Goal: Information Seeking & Learning: Check status

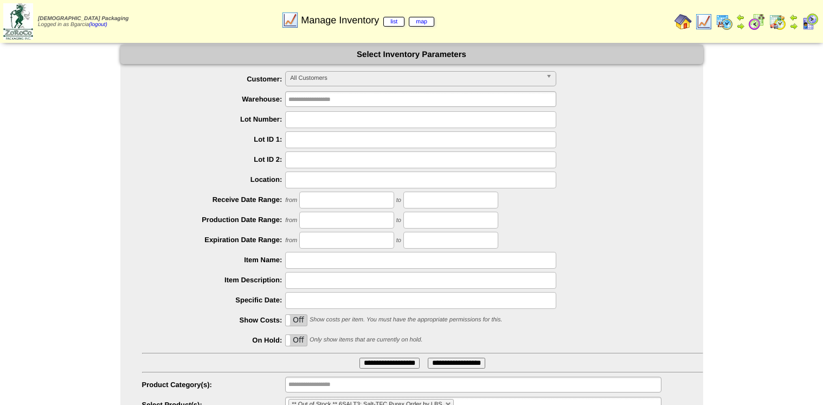
scroll to position [48, 0]
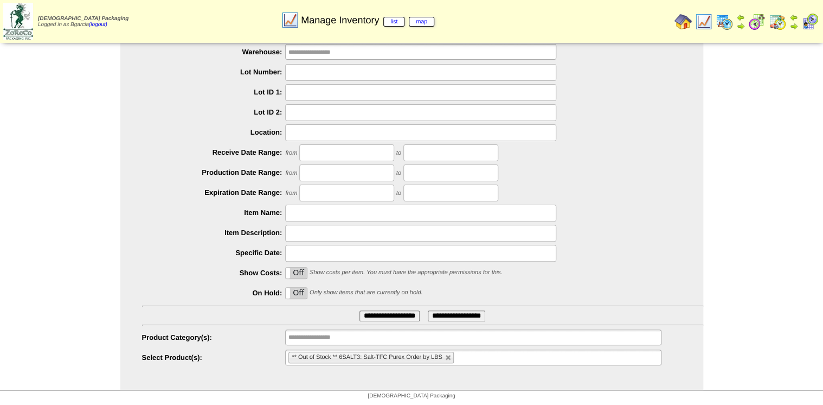
click at [367, 316] on input "**********" at bounding box center [390, 315] width 60 height 11
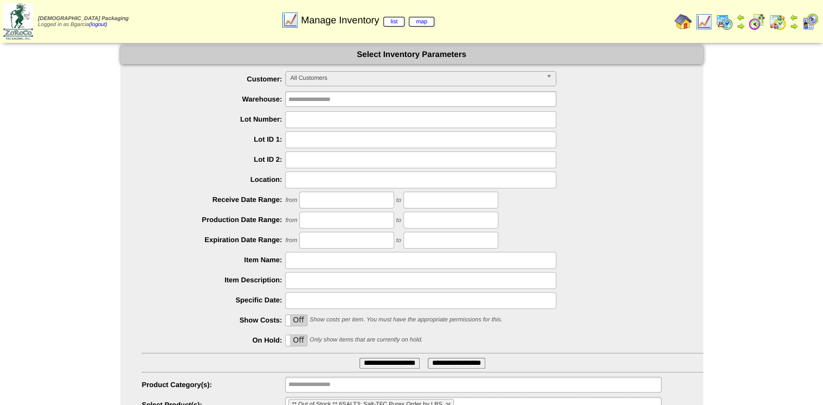
click at [370, 70] on form "**********" at bounding box center [411, 229] width 583 height 368
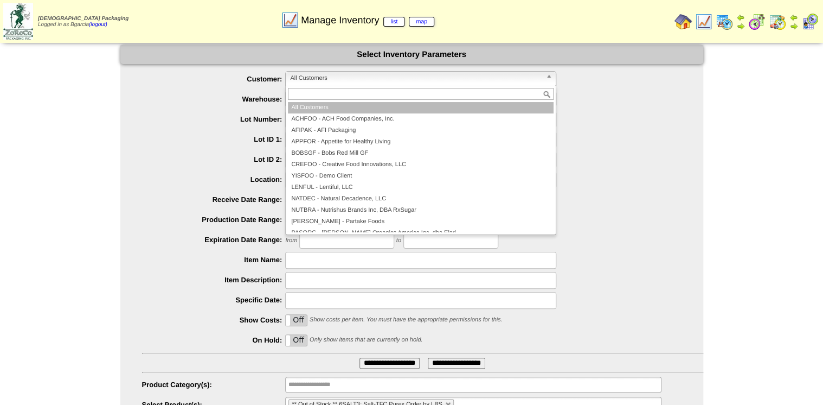
click at [373, 74] on span "All Customers" at bounding box center [416, 78] width 252 height 13
click at [382, 76] on span "All Customers" at bounding box center [416, 78] width 252 height 13
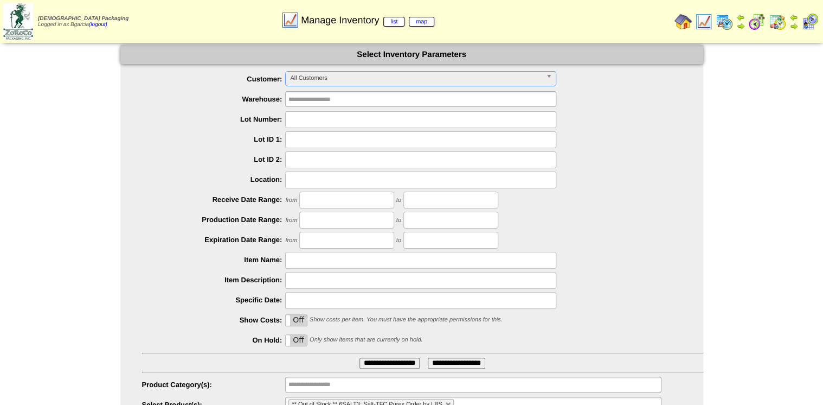
click at [304, 76] on span "All Customers" at bounding box center [416, 78] width 252 height 13
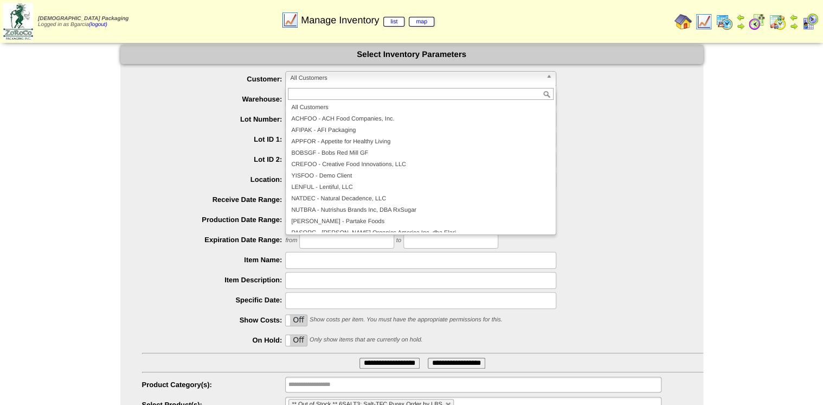
scroll to position [63, 0]
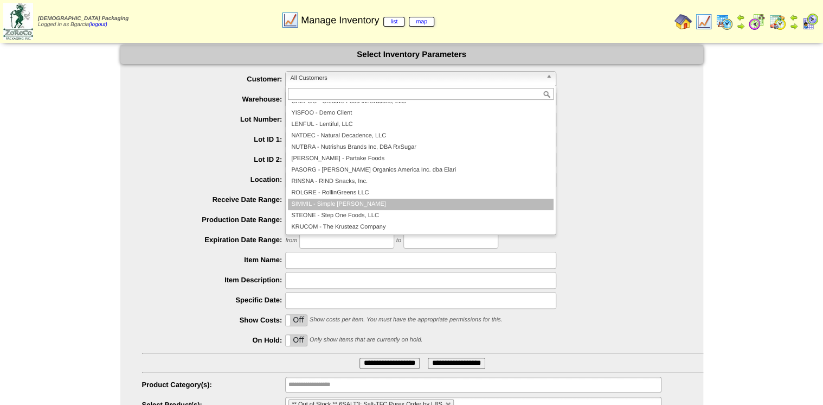
click at [339, 202] on li "SIMMIL - Simple Mills" at bounding box center [421, 203] width 266 height 11
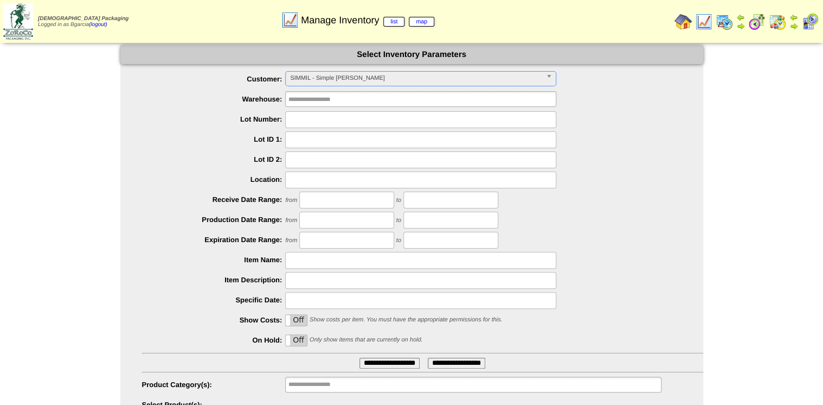
scroll to position [48, 0]
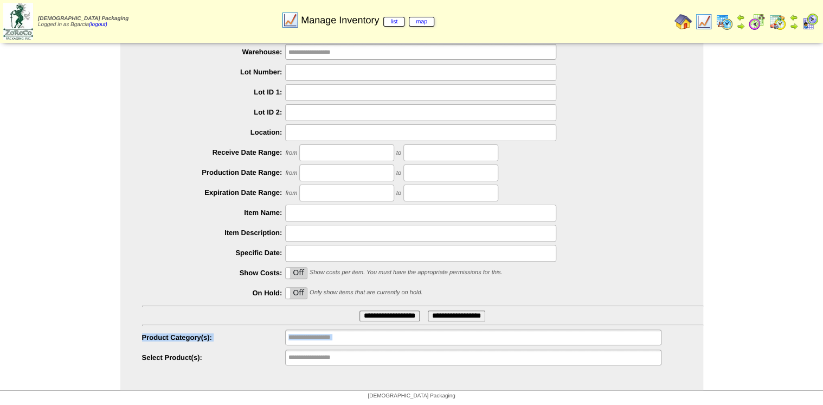
click at [294, 326] on ul "**********" at bounding box center [411, 195] width 583 height 342
drag, startPoint x: 294, startPoint y: 326, endPoint x: 301, endPoint y: 336, distance: 12.2
click at [301, 336] on input "text" at bounding box center [322, 337] width 69 height 14
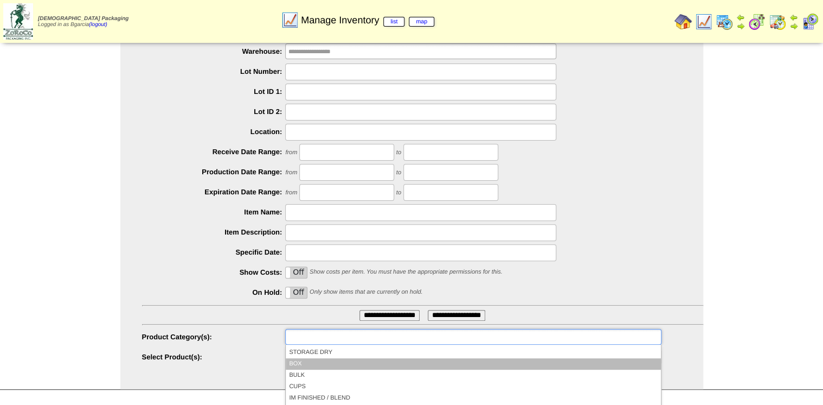
scroll to position [0, 0]
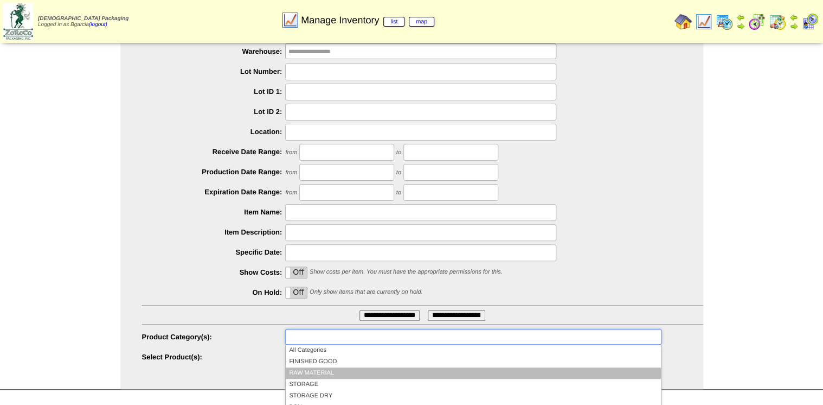
click at [309, 371] on li "RAW MATERIAL" at bounding box center [473, 372] width 375 height 11
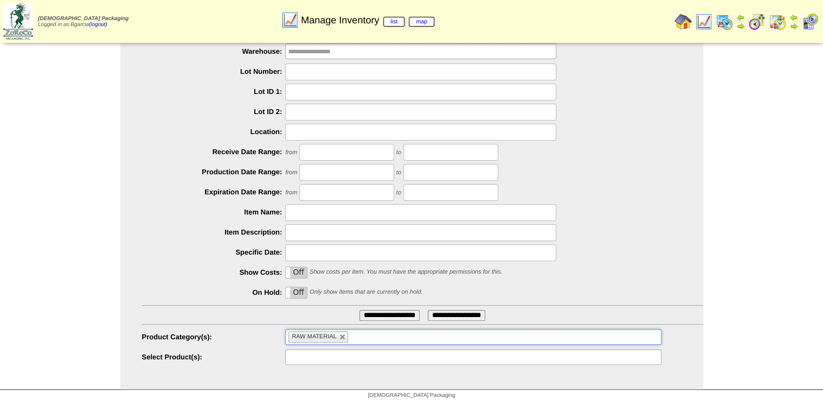
click at [305, 354] on input "text" at bounding box center [322, 357] width 69 height 14
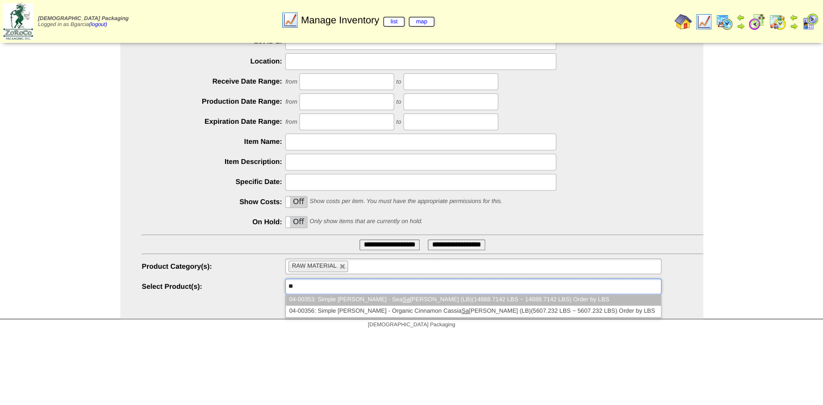
type input "*"
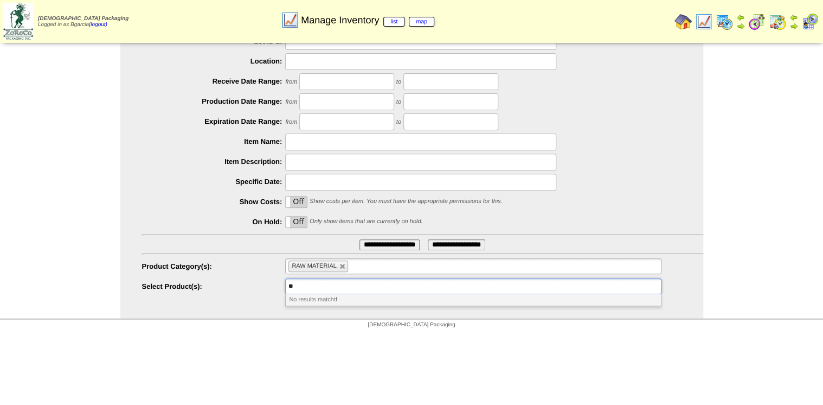
scroll to position [118, 0]
type input "*"
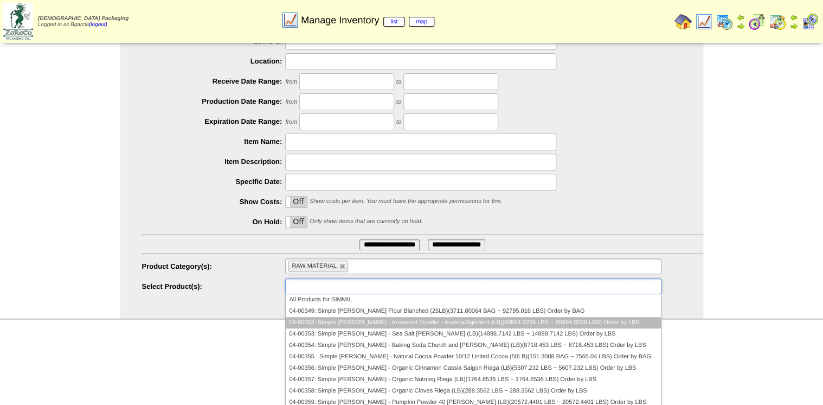
scroll to position [138, 0]
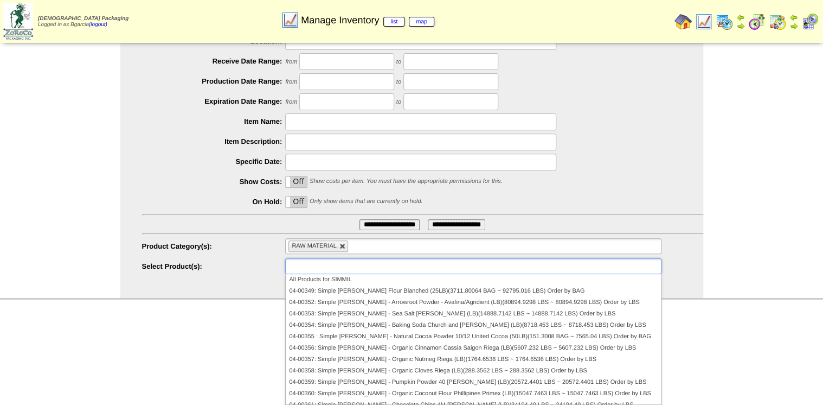
click at [342, 245] on link at bounding box center [342, 246] width 7 height 7
type input "**********"
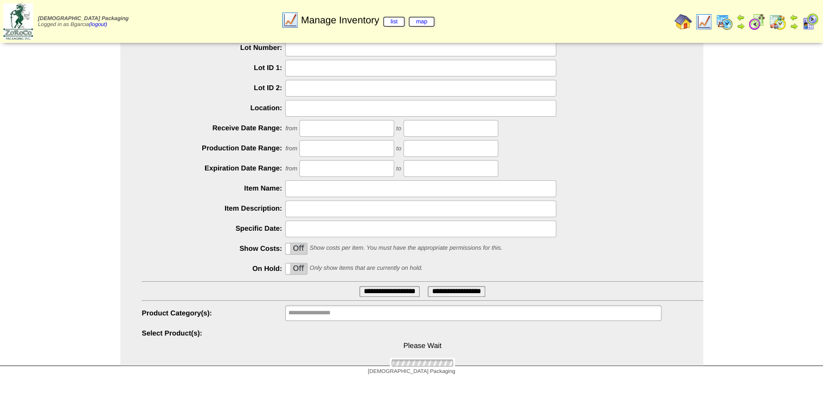
scroll to position [0, 0]
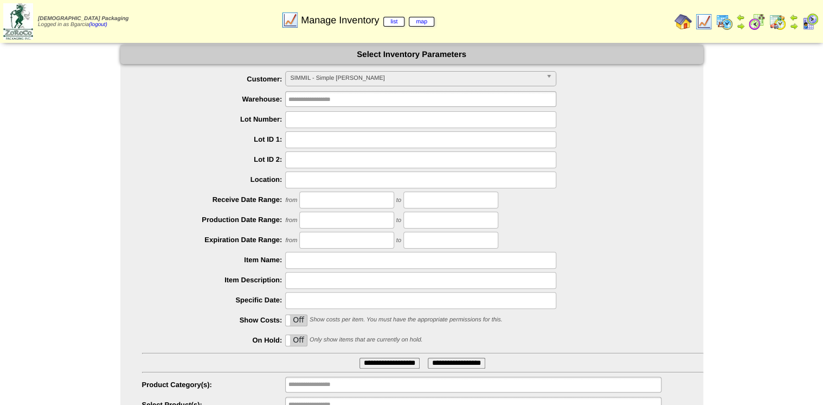
click at [322, 65] on form "**********" at bounding box center [411, 229] width 583 height 368
click at [324, 85] on span "SIMMIL - Simple Mills" at bounding box center [416, 78] width 252 height 13
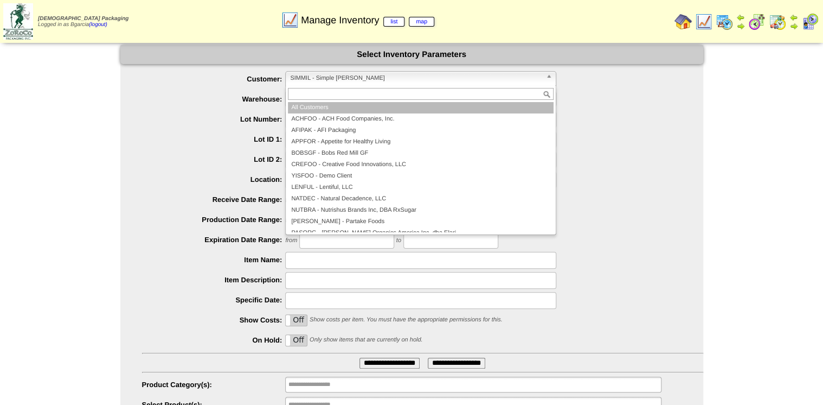
click at [308, 106] on li "All Customers" at bounding box center [421, 107] width 266 height 11
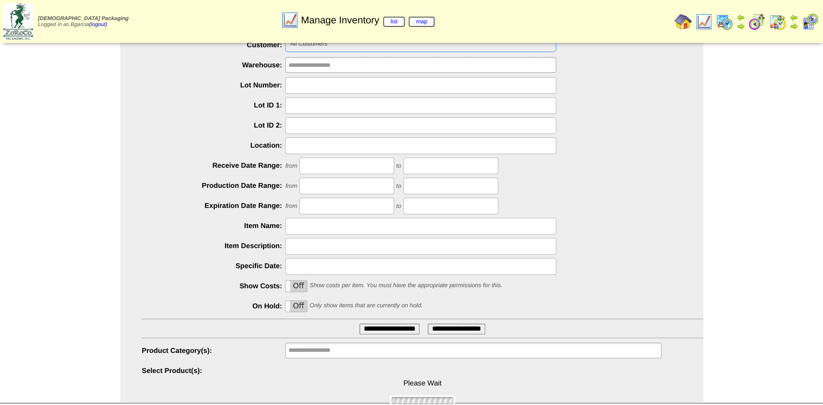
scroll to position [118, 0]
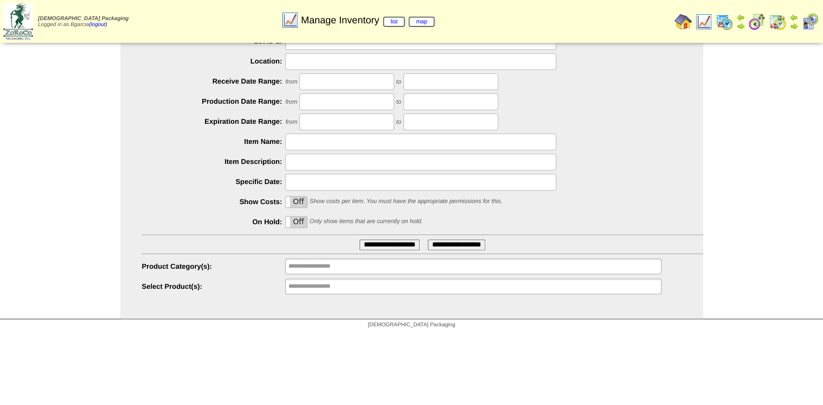
click at [300, 286] on input "**********" at bounding box center [322, 286] width 69 height 14
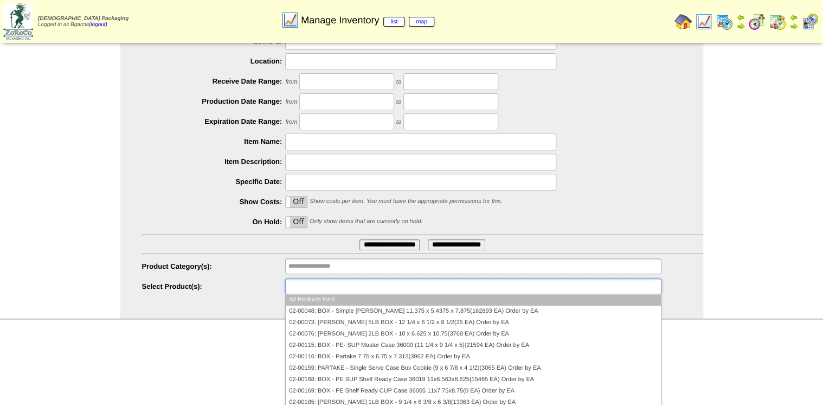
click at [299, 286] on input "text" at bounding box center [322, 286] width 69 height 14
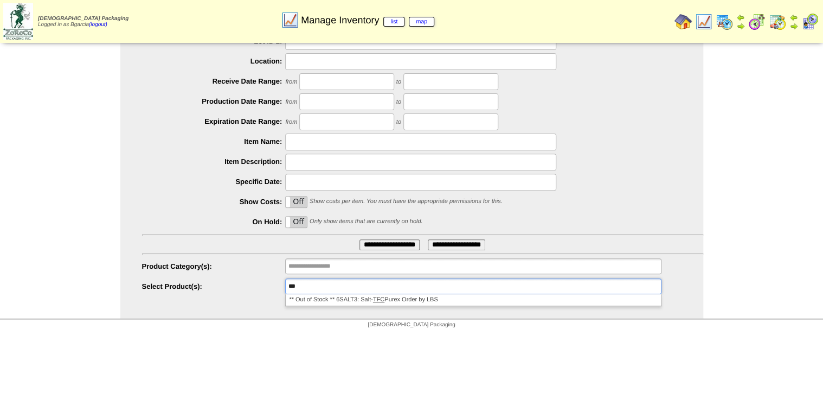
drag, startPoint x: 348, startPoint y: 336, endPoint x: 433, endPoint y: 377, distance: 94.1
type input "**********"
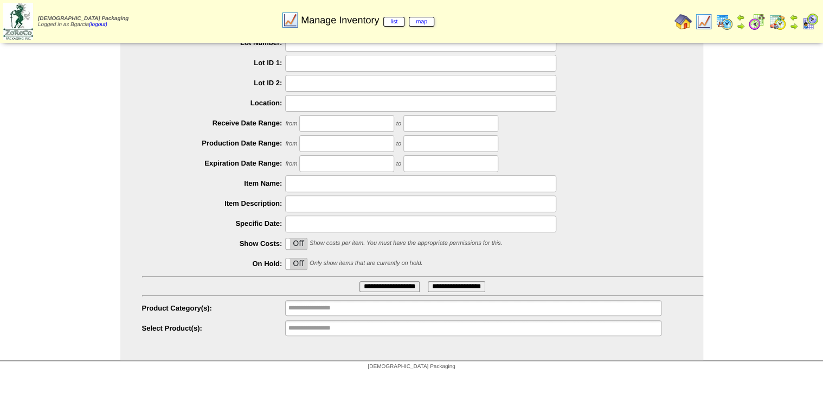
scroll to position [0, 0]
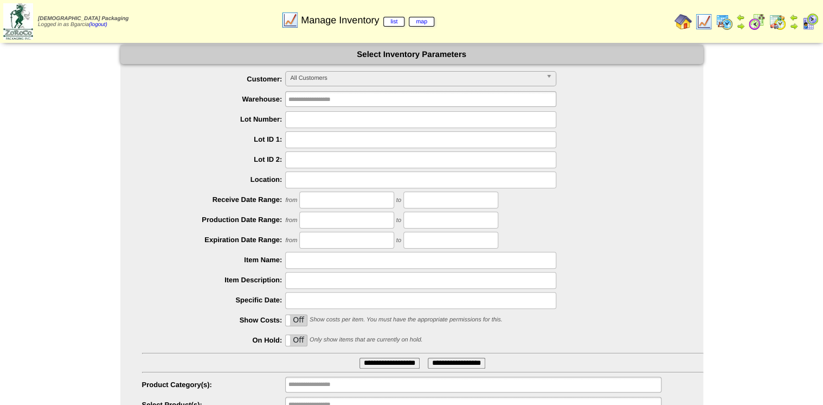
click at [688, 24] on img at bounding box center [683, 21] width 17 height 17
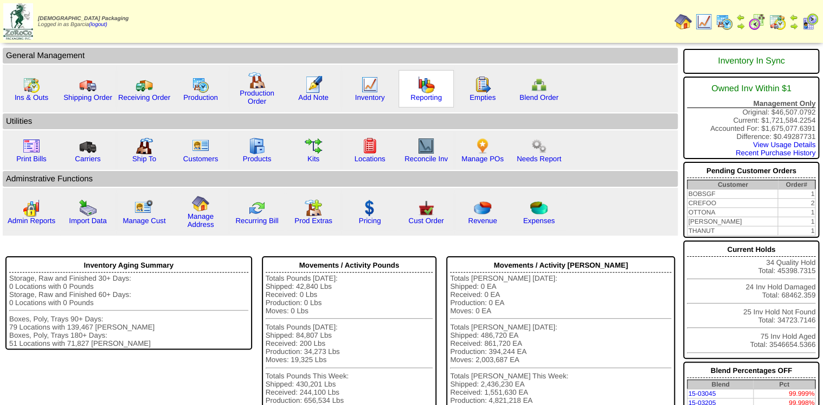
click at [441, 89] on div "Reporting" at bounding box center [426, 88] width 55 height 37
click at [426, 94] on link "Reporting" at bounding box center [425, 97] width 31 height 8
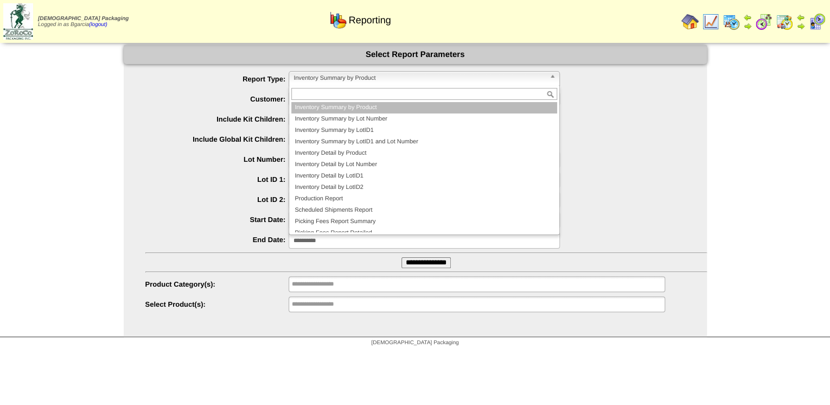
click at [406, 83] on span "Inventory Summary by Product" at bounding box center [419, 78] width 252 height 13
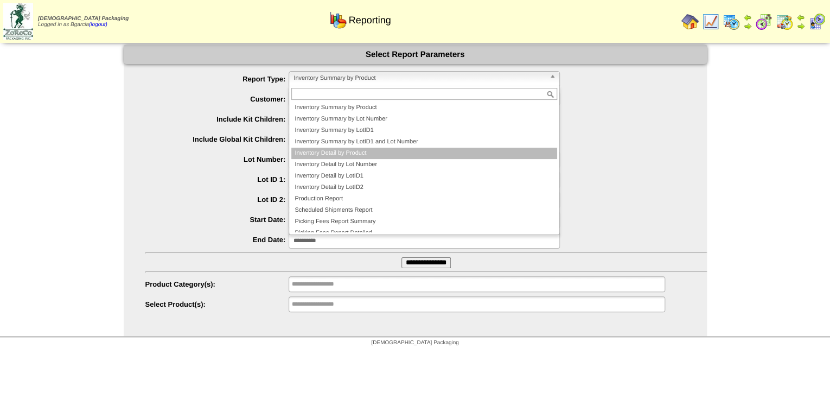
click at [371, 150] on li "Inventory Detail by Product" at bounding box center [424, 152] width 266 height 11
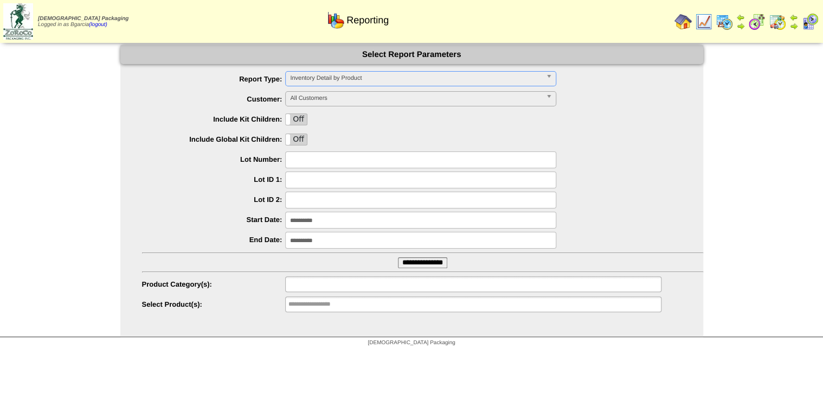
click at [335, 283] on input "text" at bounding box center [322, 284] width 69 height 14
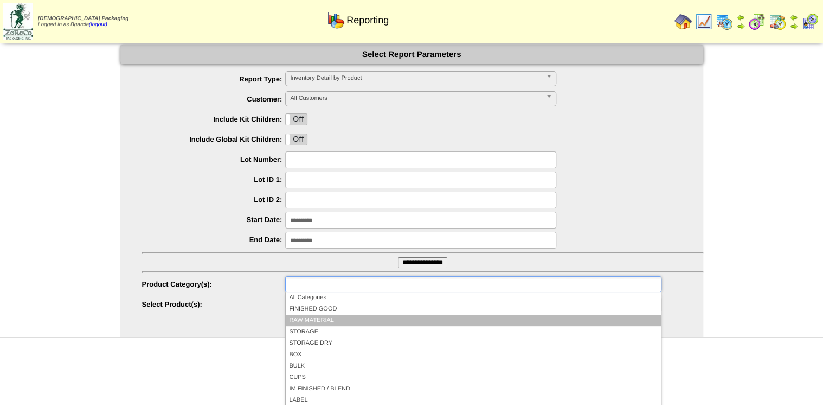
click at [319, 318] on li "RAW MATERIAL" at bounding box center [473, 320] width 375 height 11
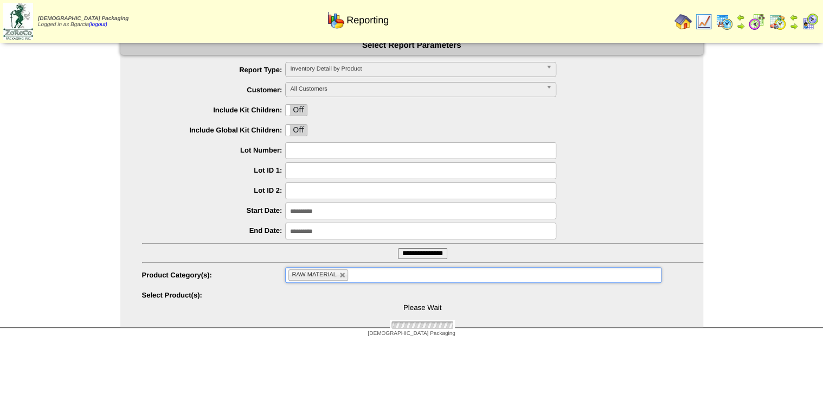
scroll to position [17, 0]
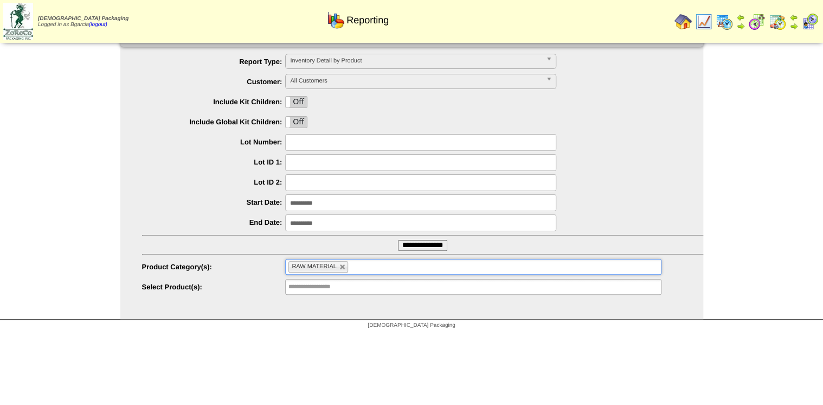
click at [293, 284] on input "**********" at bounding box center [322, 287] width 69 height 14
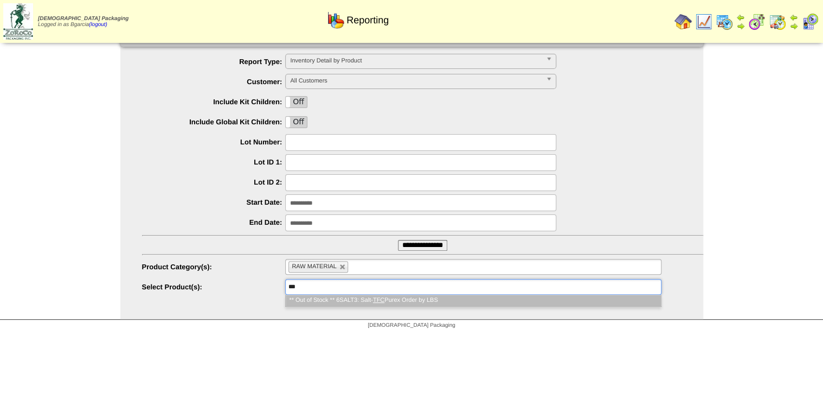
type input "***"
click at [322, 302] on li "** Out of Stock ** 6SALT3: Salt- TFC Purex Order by LBS" at bounding box center [473, 299] width 375 height 11
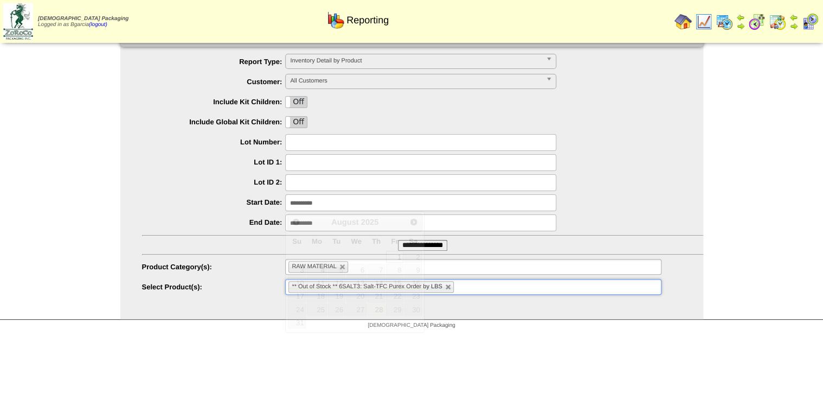
click at [333, 205] on input "**********" at bounding box center [420, 202] width 271 height 17
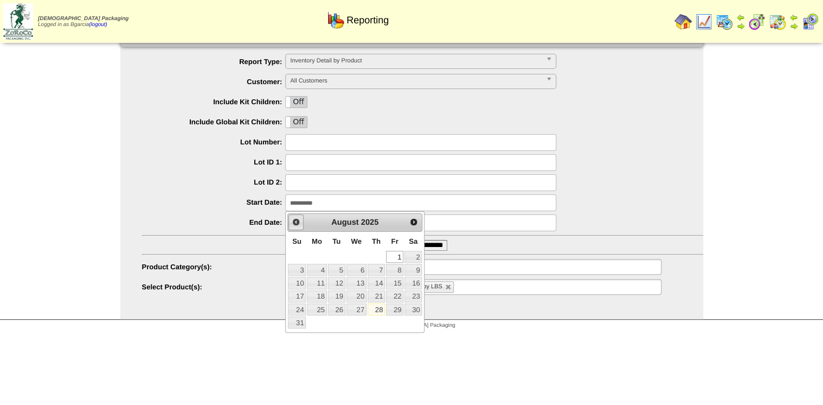
click at [293, 220] on span "Prev" at bounding box center [296, 221] width 9 height 9
click at [292, 220] on span "Prev" at bounding box center [296, 221] width 9 height 9
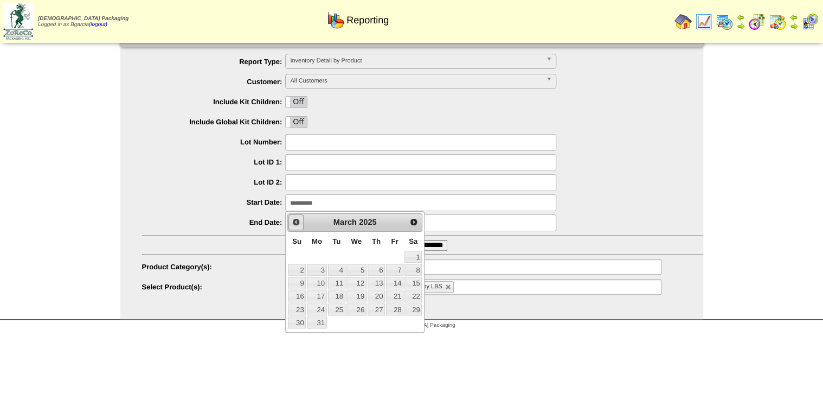
click at [292, 220] on span "Prev" at bounding box center [296, 221] width 9 height 9
click at [292, 219] on span "Prev" at bounding box center [296, 221] width 9 height 9
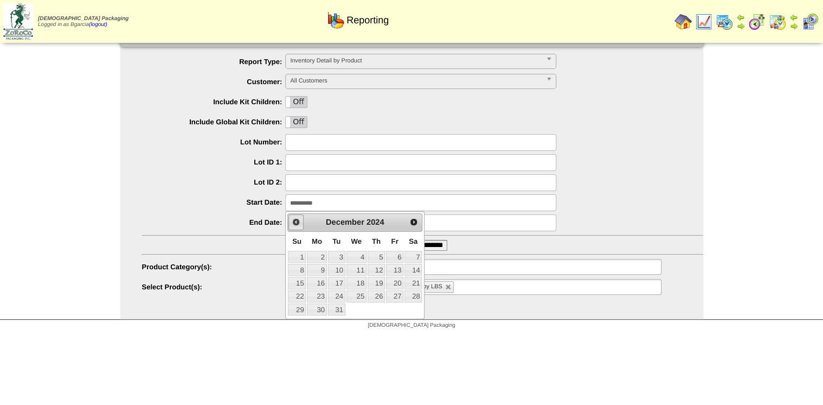
click at [292, 219] on span "Prev" at bounding box center [296, 221] width 9 height 9
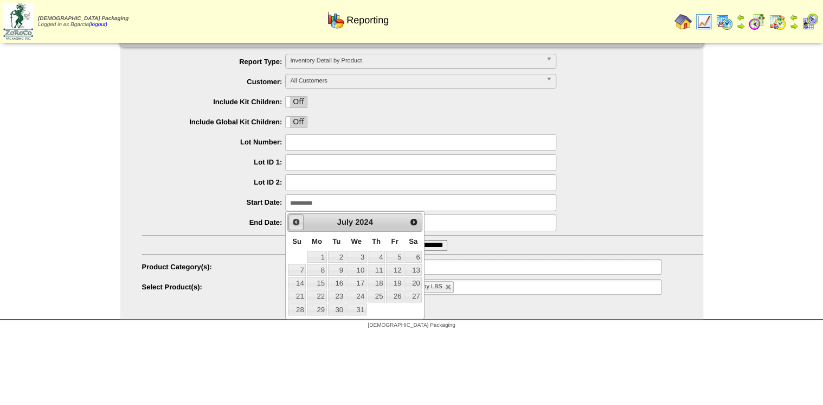
click at [292, 218] on span "Prev" at bounding box center [296, 221] width 9 height 9
click at [292, 217] on span "Prev" at bounding box center [296, 221] width 9 height 9
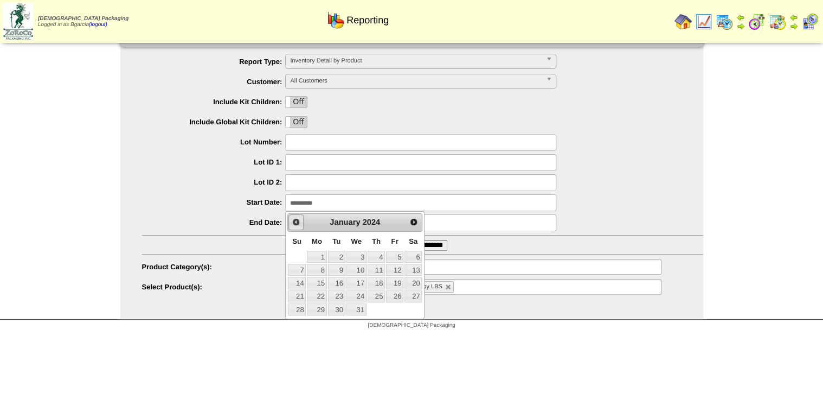
click at [293, 217] on span "Prev" at bounding box center [296, 221] width 9 height 9
click at [294, 217] on span "Prev" at bounding box center [296, 221] width 9 height 9
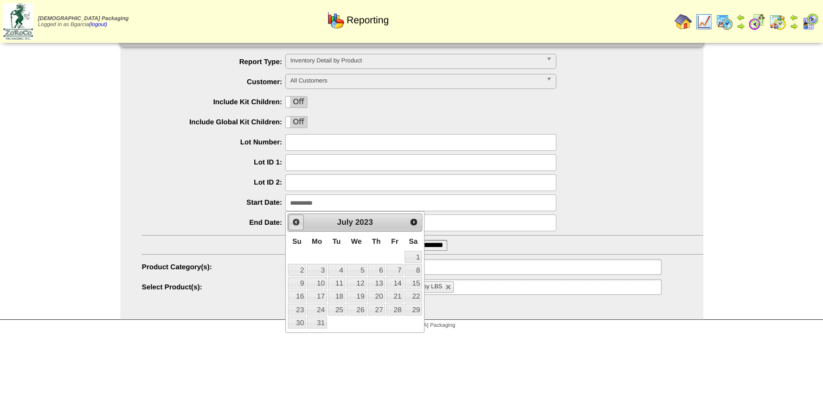
click at [294, 217] on span "Prev" at bounding box center [296, 221] width 9 height 9
click at [368, 254] on link "1" at bounding box center [376, 257] width 17 height 12
type input "**********"
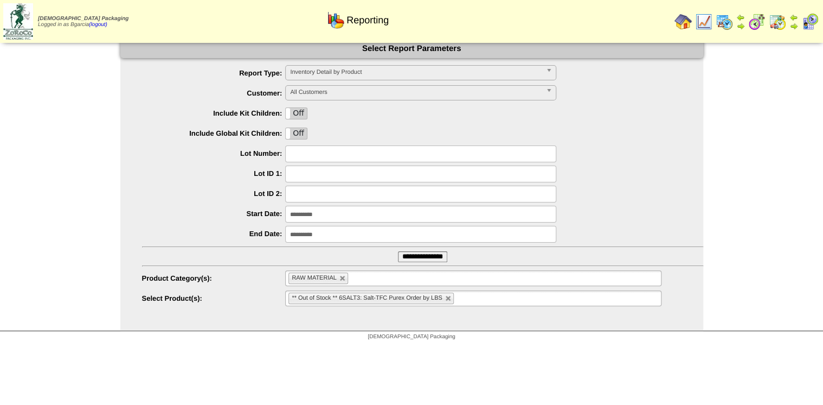
scroll to position [0, 0]
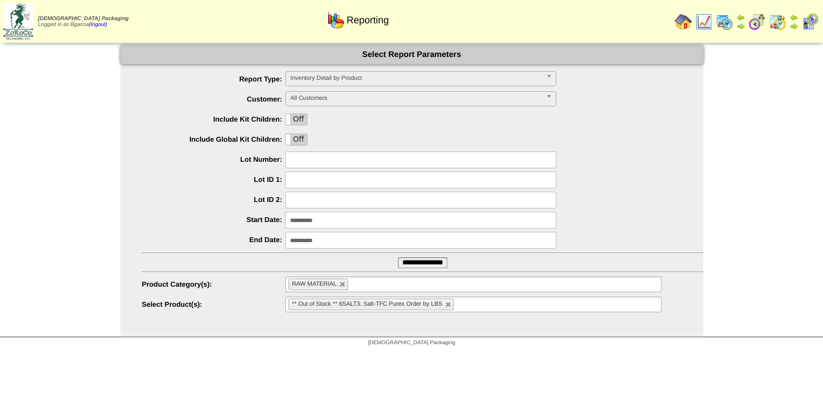
click at [402, 259] on input "**********" at bounding box center [422, 262] width 49 height 11
click at [411, 264] on input "**********" at bounding box center [422, 262] width 49 height 11
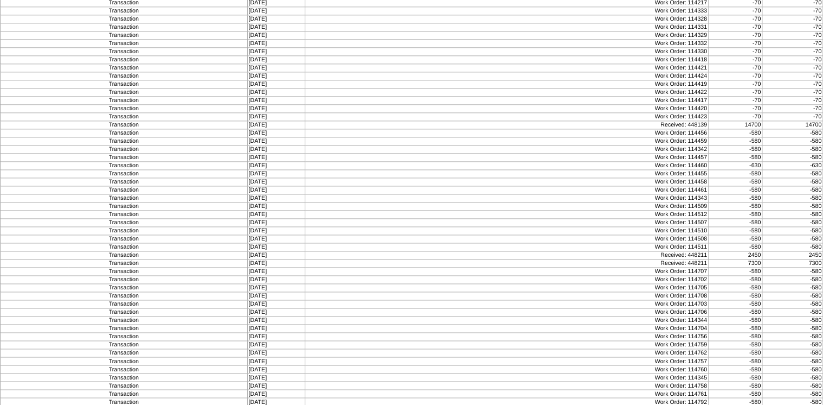
scroll to position [6827, 0]
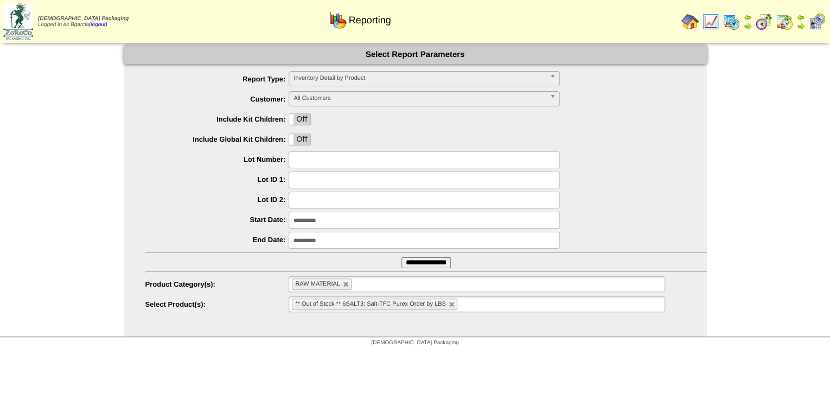
click at [731, 21] on img at bounding box center [730, 21] width 17 height 17
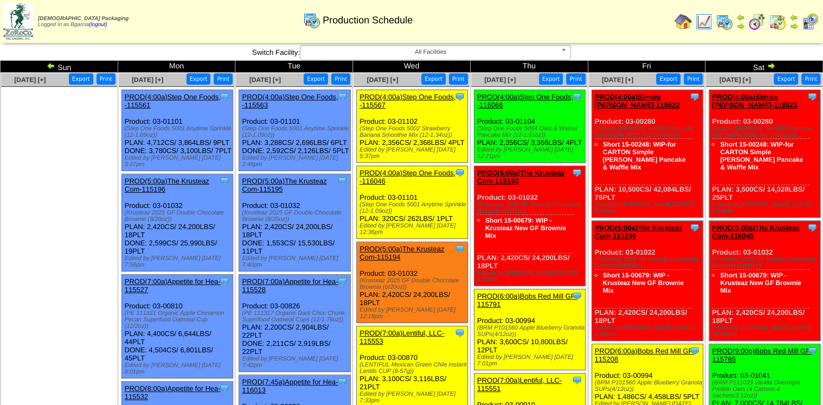
click at [51, 65] on img at bounding box center [51, 65] width 9 height 9
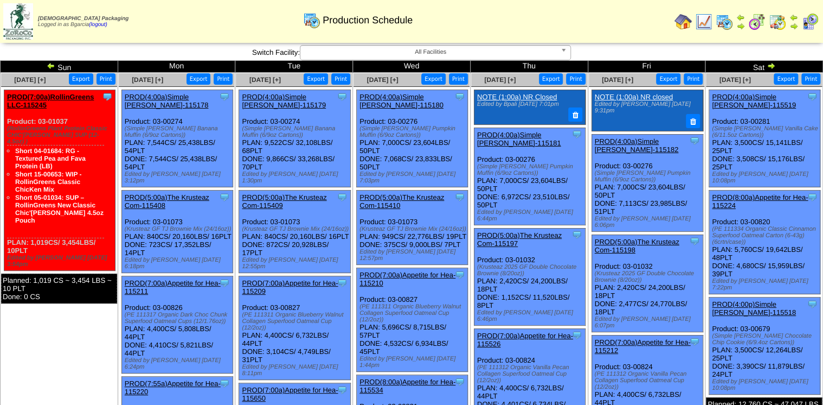
click at [50, 65] on img at bounding box center [51, 65] width 9 height 9
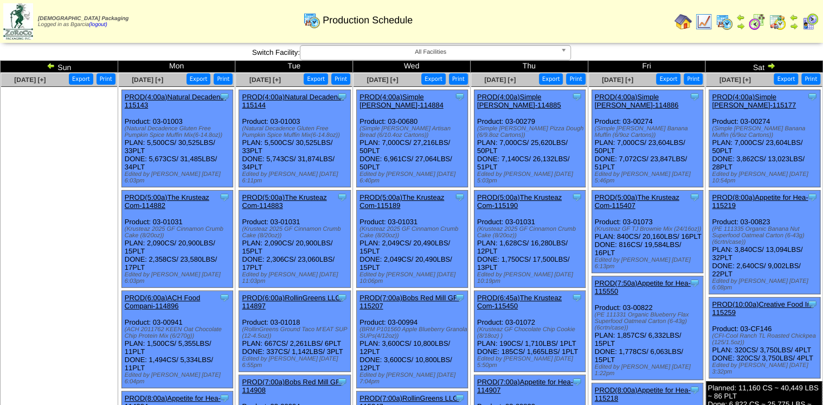
click at [50, 65] on img at bounding box center [51, 65] width 9 height 9
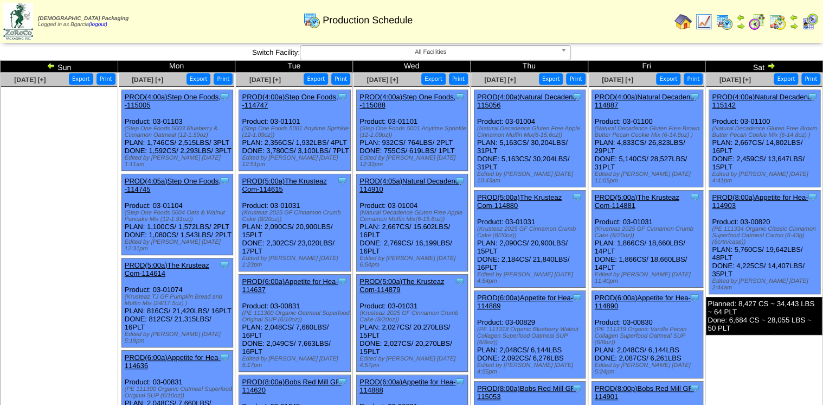
click at [48, 65] on img at bounding box center [51, 65] width 9 height 9
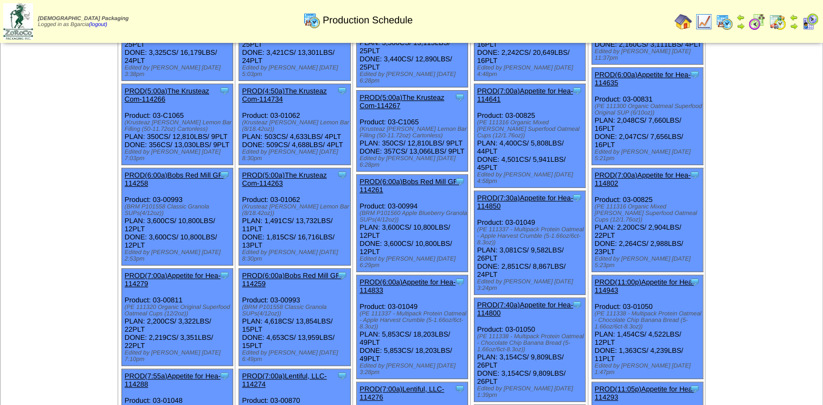
scroll to position [87, 0]
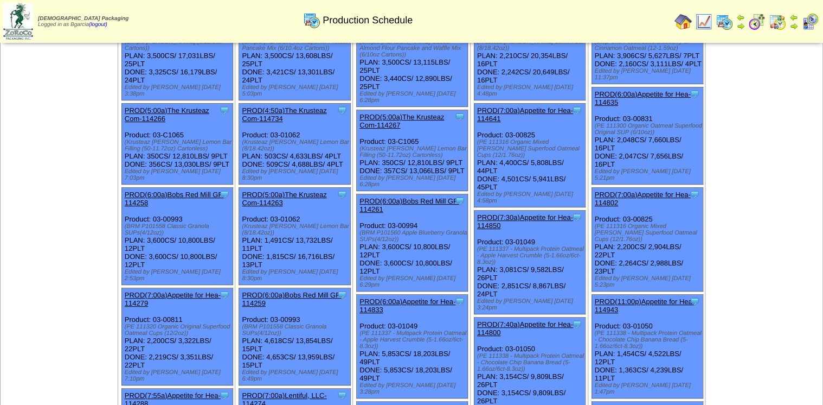
click at [753, 25] on img at bounding box center [756, 21] width 17 height 17
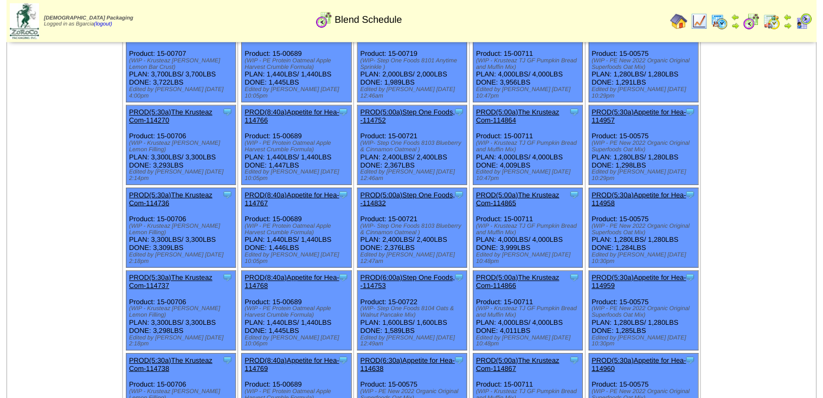
scroll to position [130, 0]
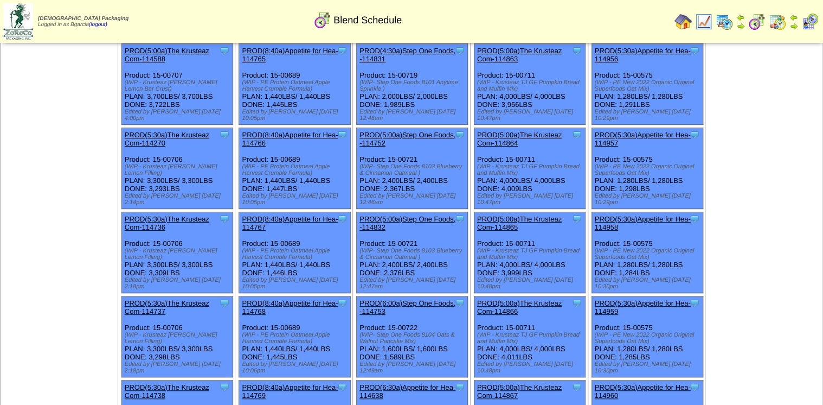
click at [532, 215] on link "PROD(5:00a)The Krusteaz Com-114865" at bounding box center [519, 223] width 85 height 16
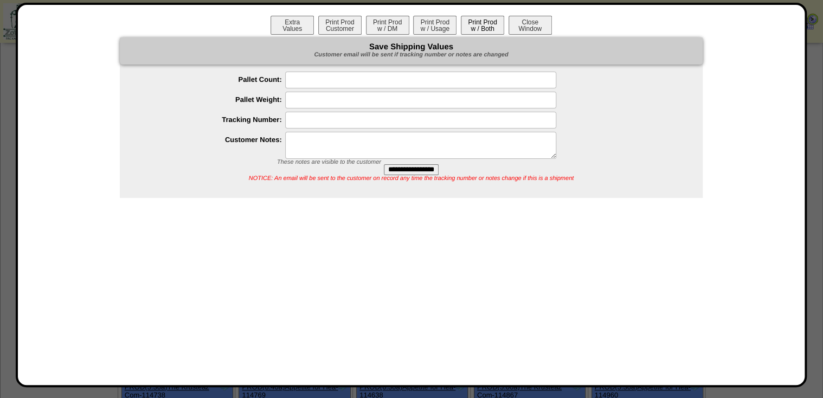
click at [485, 29] on button "Print Prod w / Both" at bounding box center [482, 25] width 43 height 19
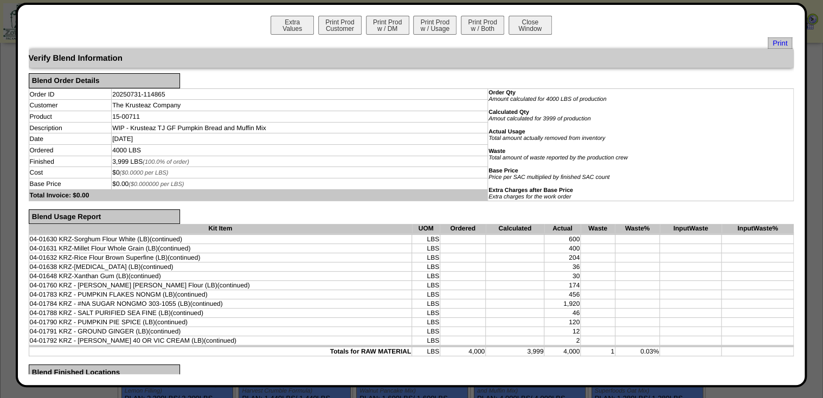
scroll to position [0, 0]
click at [537, 30] on button "Close Window" at bounding box center [530, 25] width 43 height 19
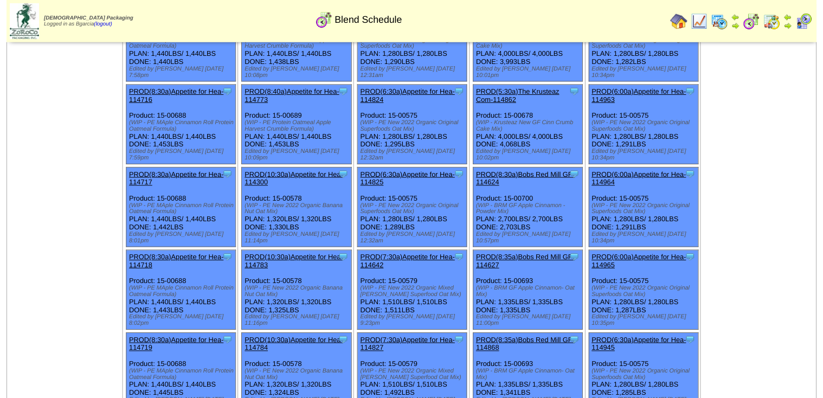
scroll to position [781, 0]
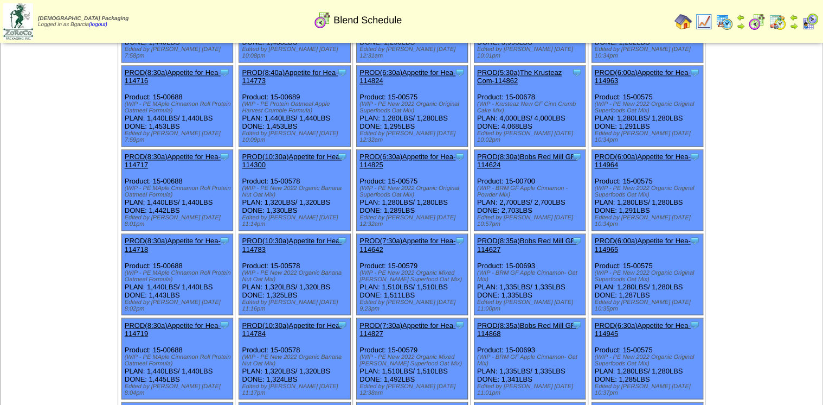
click at [525, 152] on link "PROD(8:30a)Bobs Red Mill GF-114624" at bounding box center [527, 160] width 100 height 16
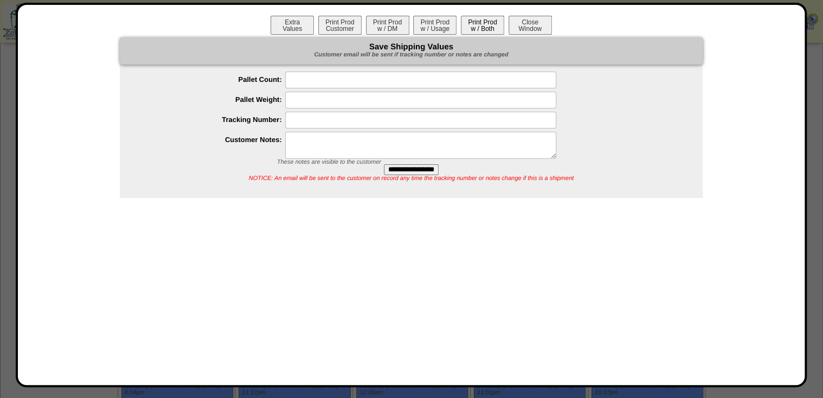
click at [492, 28] on button "Print Prod w / Both" at bounding box center [482, 25] width 43 height 19
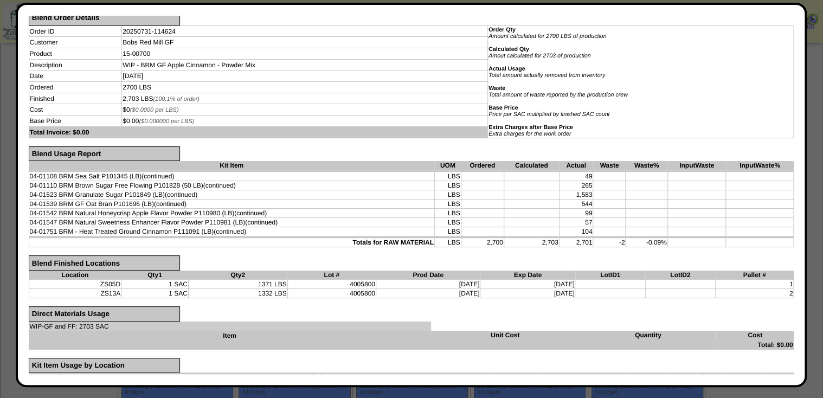
scroll to position [0, 0]
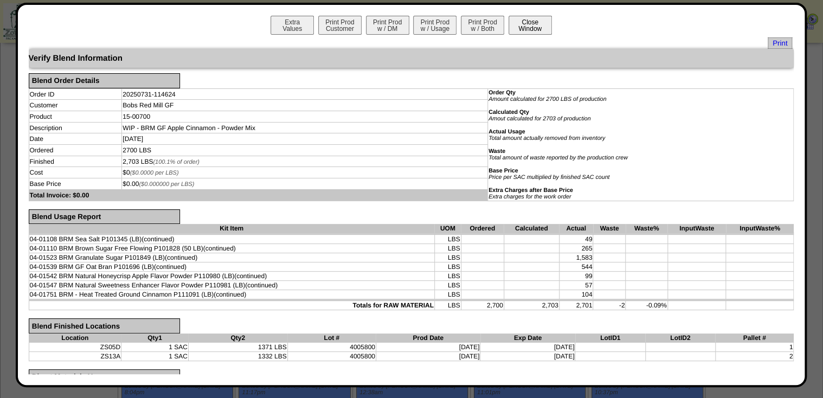
click at [544, 22] on button "Close Window" at bounding box center [530, 25] width 43 height 19
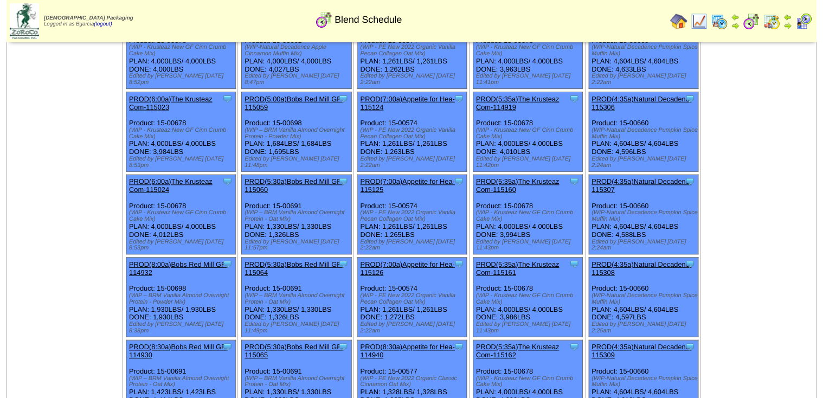
scroll to position [4623, 0]
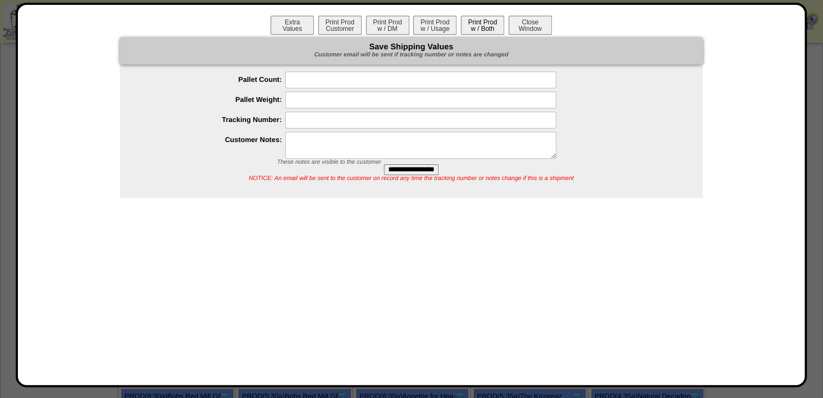
click at [498, 28] on button "Print Prod w / Both" at bounding box center [482, 25] width 43 height 19
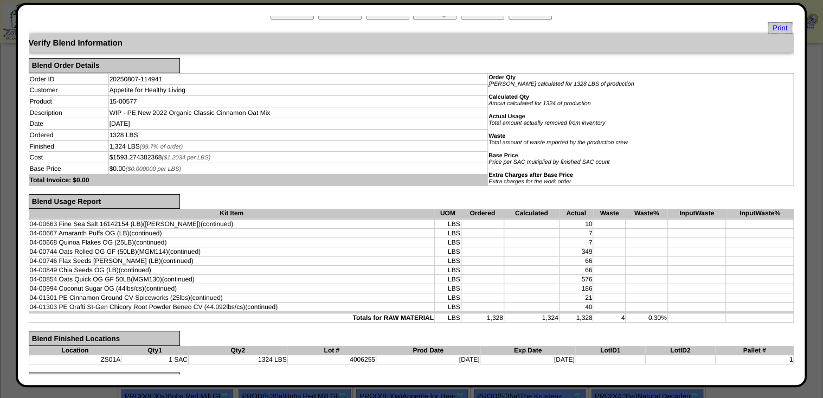
scroll to position [0, 0]
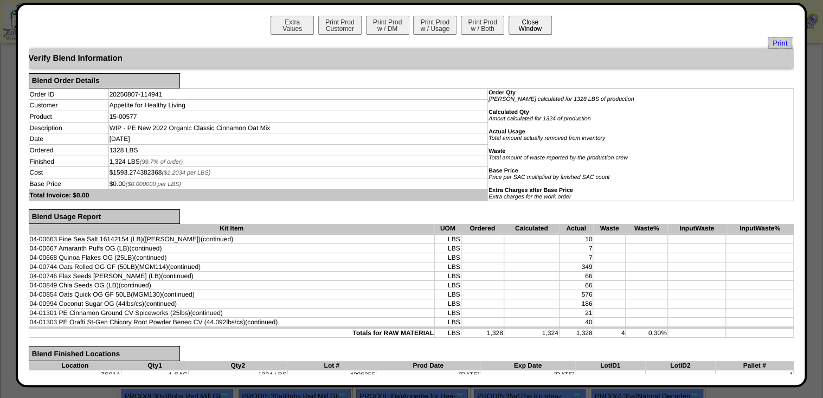
click at [535, 30] on button "Close Window" at bounding box center [530, 25] width 43 height 19
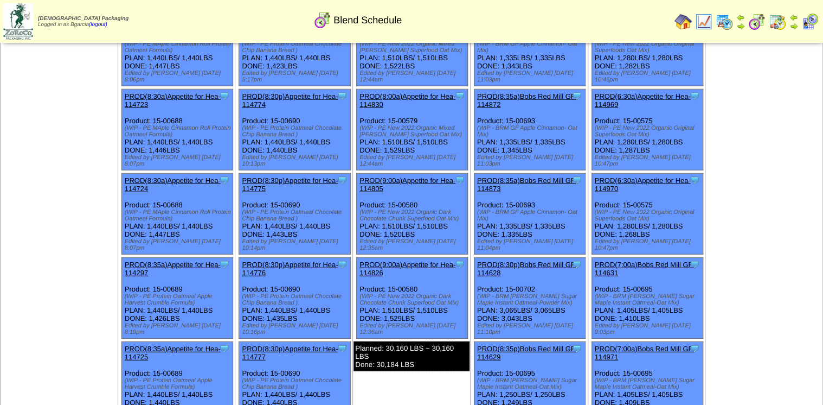
scroll to position [1345, 0]
click at [691, 22] on img at bounding box center [683, 21] width 17 height 17
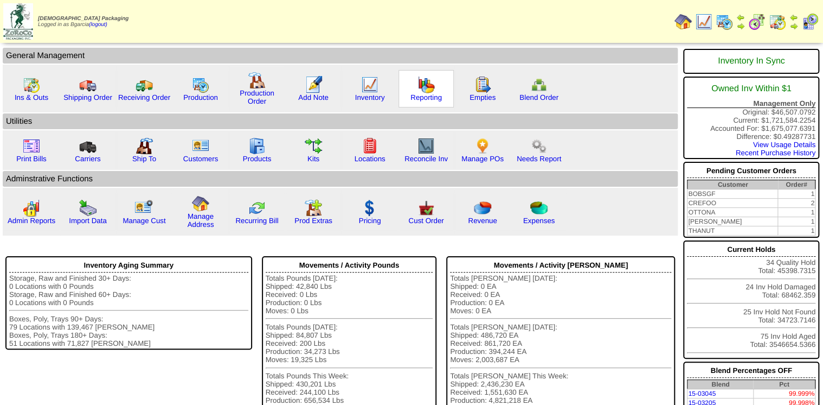
click at [427, 91] on img at bounding box center [426, 84] width 17 height 17
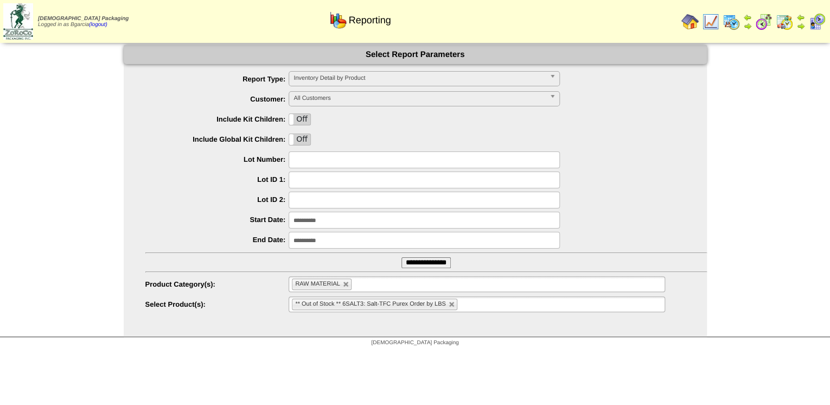
click at [345, 218] on input "**********" at bounding box center [423, 219] width 271 height 17
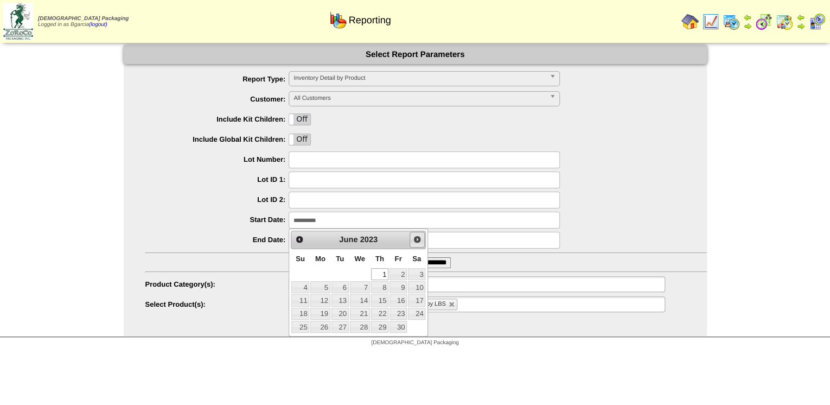
click at [414, 236] on span "Next" at bounding box center [417, 239] width 9 height 9
click at [416, 236] on span "Next" at bounding box center [417, 239] width 9 height 9
click at [417, 236] on span "Next" at bounding box center [417, 239] width 9 height 9
click at [418, 236] on span "Next" at bounding box center [417, 239] width 9 height 9
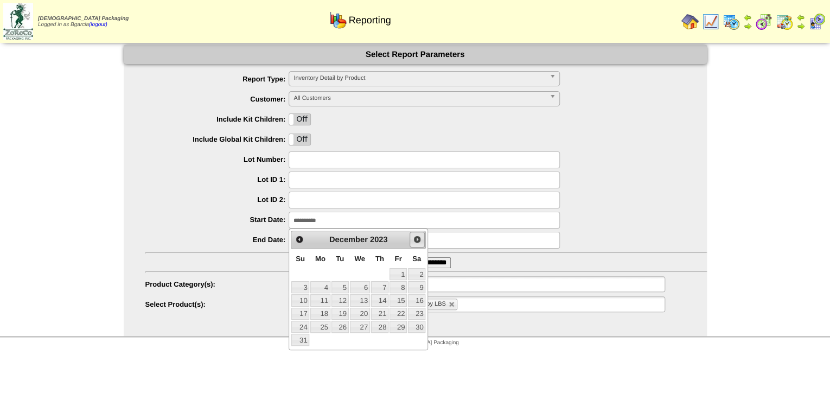
click at [418, 236] on span "Next" at bounding box center [417, 239] width 9 height 9
click at [417, 235] on span "Next" at bounding box center [417, 239] width 9 height 9
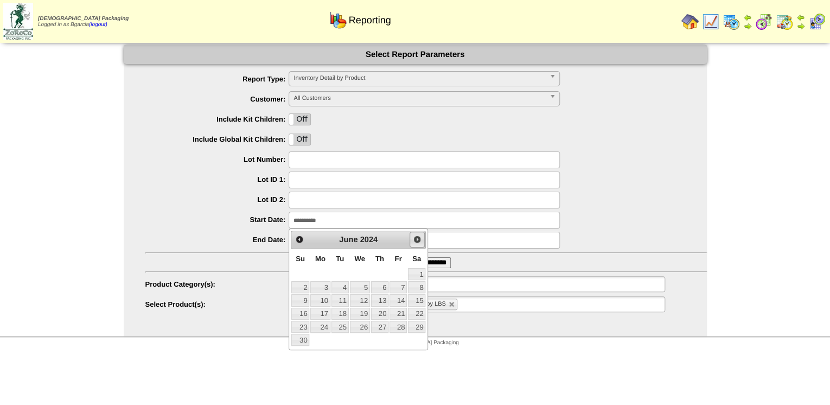
click at [416, 235] on span "Next" at bounding box center [417, 239] width 9 height 9
click at [415, 233] on link "Next" at bounding box center [416, 239] width 15 height 15
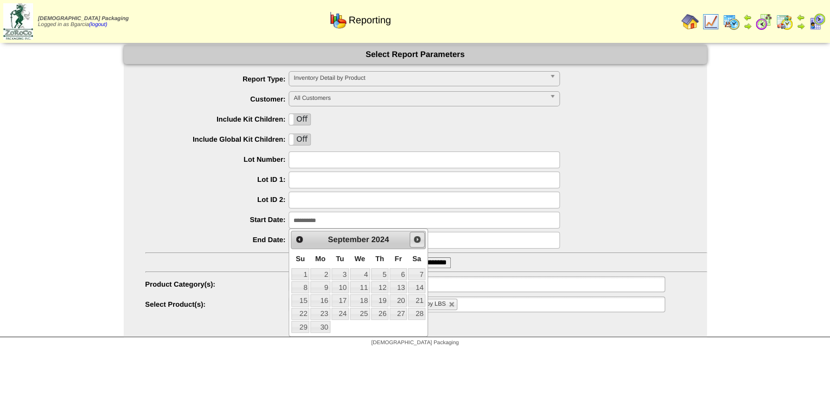
click at [415, 232] on link "Next" at bounding box center [416, 239] width 15 height 15
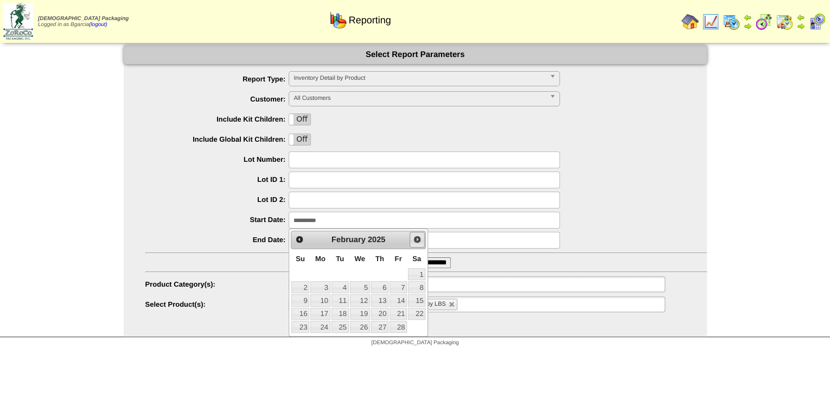
click at [413, 237] on span "Next" at bounding box center [417, 239] width 9 height 9
click at [412, 235] on link "Next" at bounding box center [416, 239] width 15 height 15
click at [413, 236] on span "Next" at bounding box center [417, 239] width 9 height 9
click at [414, 236] on span "Next" at bounding box center [417, 239] width 9 height 9
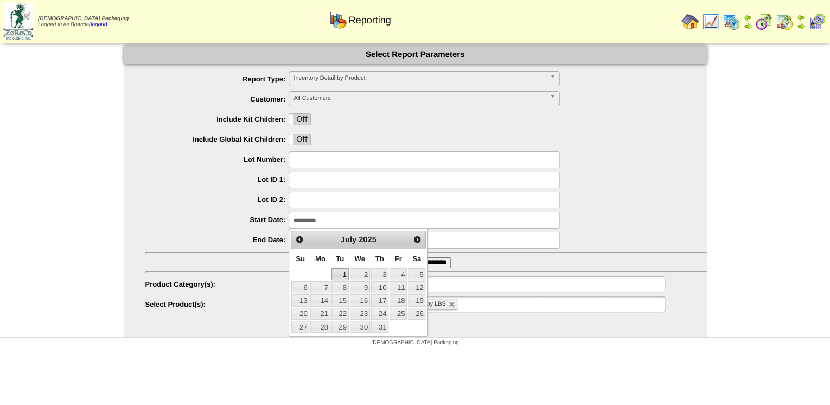
click at [347, 272] on link "1" at bounding box center [339, 274] width 17 height 12
type input "**********"
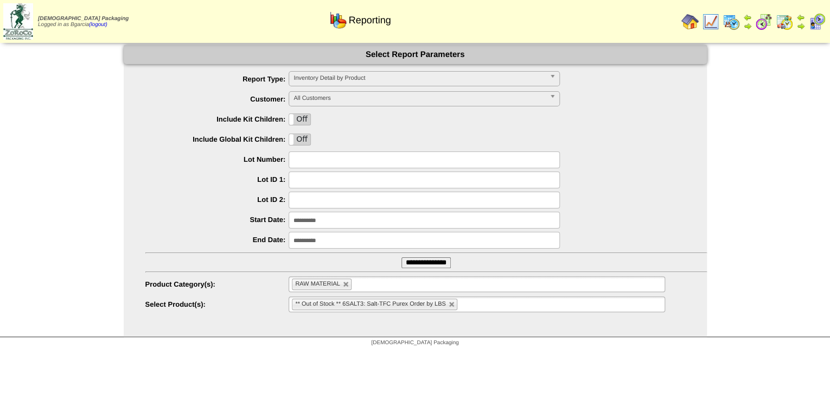
click at [407, 265] on input "**********" at bounding box center [425, 262] width 49 height 11
click at [768, 21] on img at bounding box center [763, 21] width 17 height 17
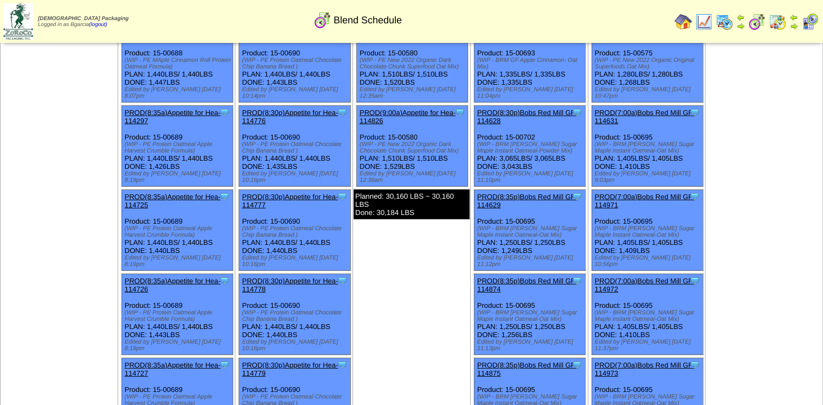
scroll to position [1432, 0]
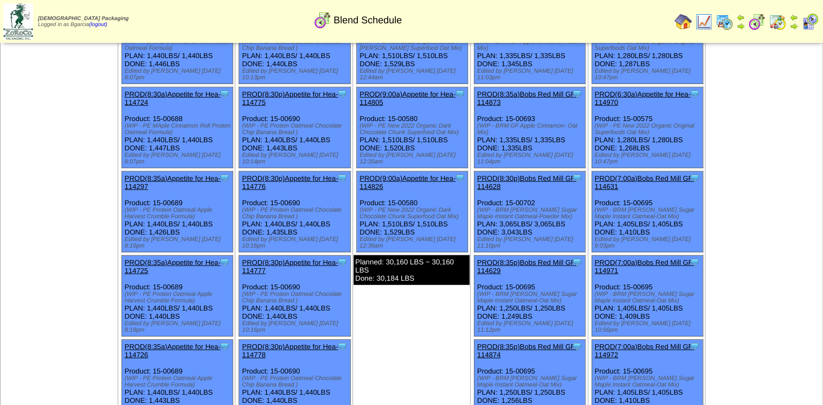
click at [727, 22] on img at bounding box center [724, 21] width 17 height 17
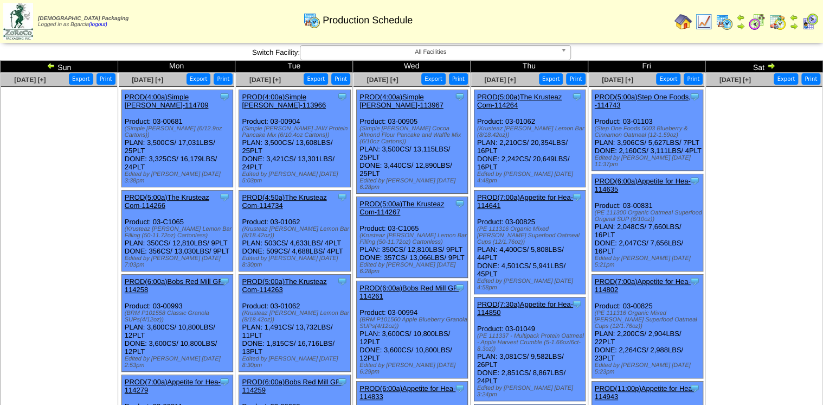
click at [756, 24] on img at bounding box center [756, 21] width 17 height 17
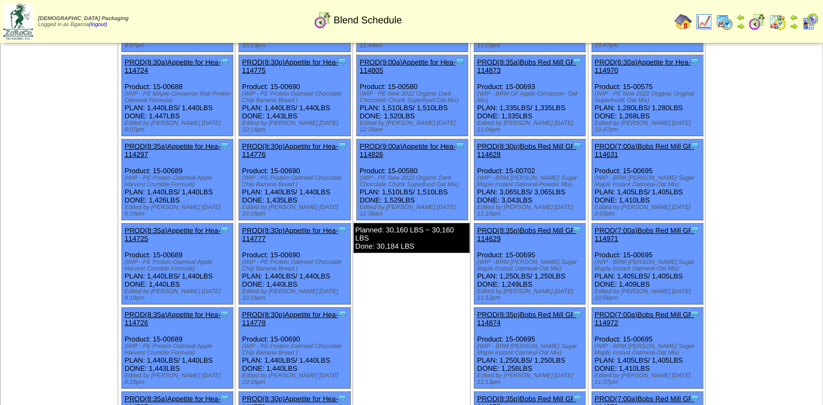
scroll to position [1345, 0]
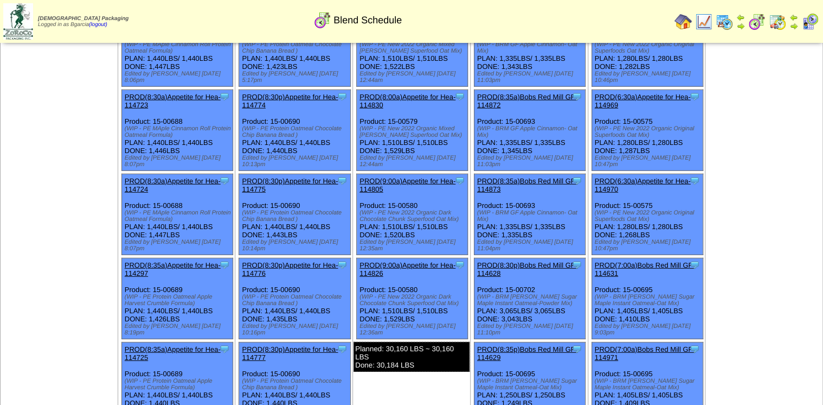
click at [682, 20] on img at bounding box center [683, 21] width 17 height 17
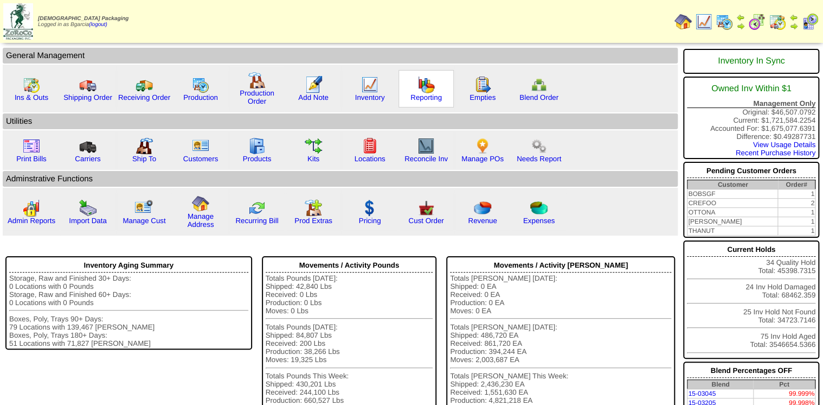
click at [422, 80] on img at bounding box center [426, 84] width 17 height 17
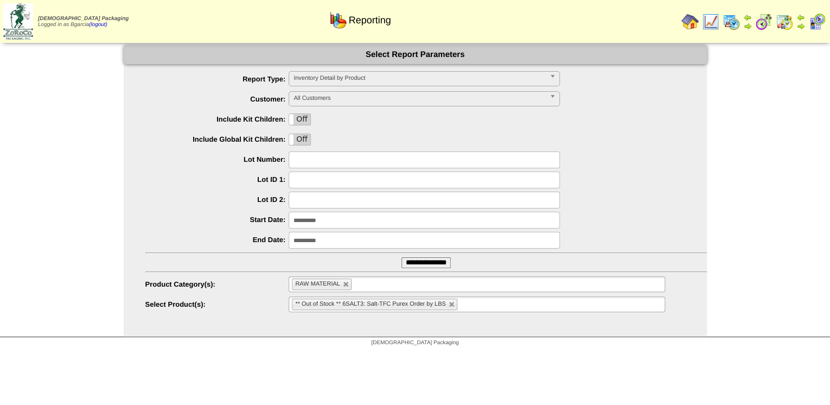
click at [401, 262] on input "**********" at bounding box center [425, 262] width 49 height 11
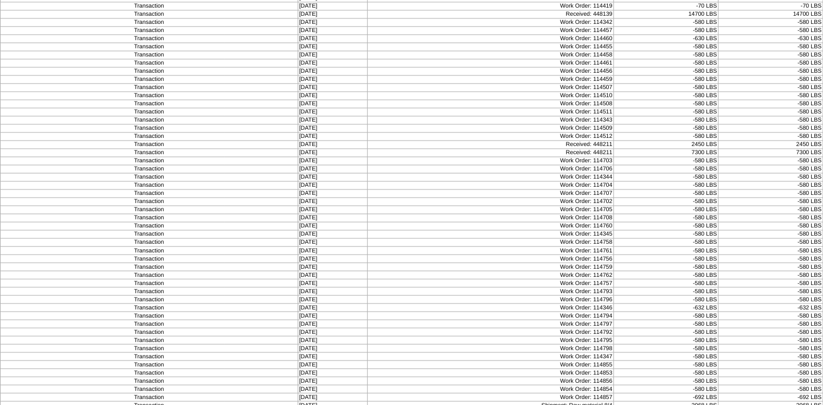
scroll to position [736, 0]
drag, startPoint x: 596, startPoint y: 173, endPoint x: 620, endPoint y: 173, distance: 23.3
click at [620, 184] on tr "Transaction [DATE] Received: 448211 2450 LBS 2450 LBS" at bounding box center [412, 188] width 823 height 8
drag, startPoint x: 620, startPoint y: 173, endPoint x: 611, endPoint y: 175, distance: 8.9
copy tr "448211"
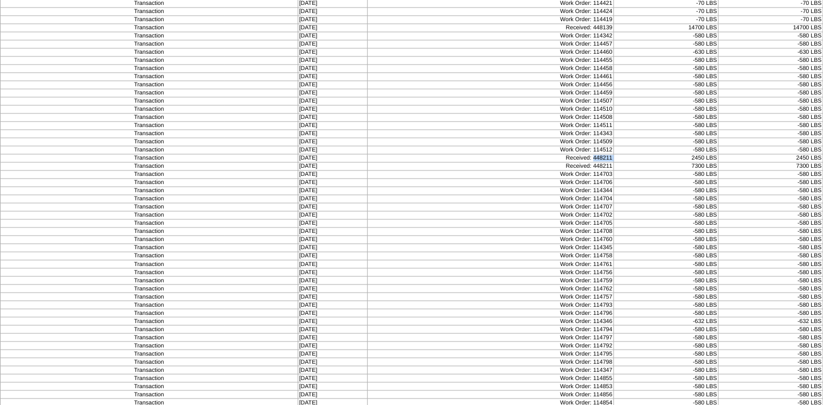
scroll to position [779, 0]
drag, startPoint x: 598, startPoint y: 378, endPoint x: 615, endPoint y: 380, distance: 17.4
click at [614, 393] on td "Work Order: 114857" at bounding box center [491, 397] width 246 height 8
drag, startPoint x: 615, startPoint y: 380, endPoint x: 608, endPoint y: 380, distance: 7.6
copy td "114857"
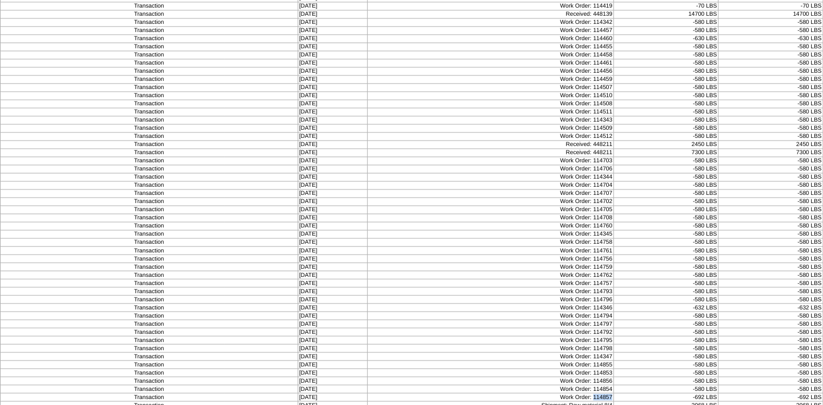
drag, startPoint x: 290, startPoint y: 378, endPoint x: 822, endPoint y: 377, distance: 531.4
click at [822, 393] on tr "Transaction [DATE] Work Order: 114857 -692 LBS -692 LBS" at bounding box center [412, 397] width 823 height 8
click at [298, 303] on td "[DATE]" at bounding box center [333, 307] width 70 height 8
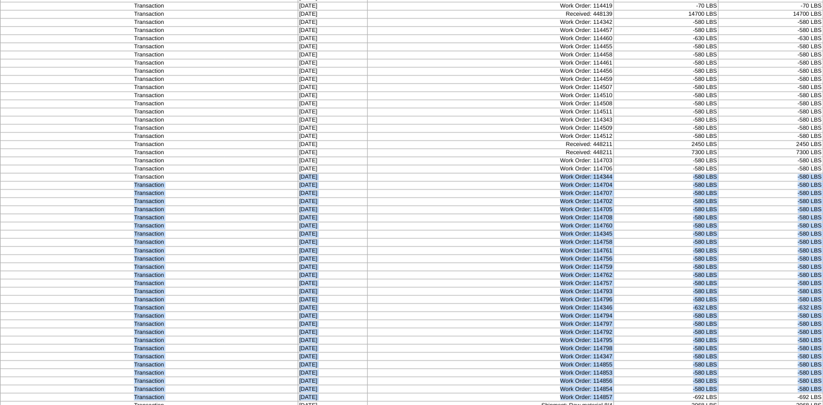
drag, startPoint x: 293, startPoint y: 162, endPoint x: 653, endPoint y: 380, distance: 420.6
click at [319, 173] on td "07/28/25" at bounding box center [333, 177] width 70 height 8
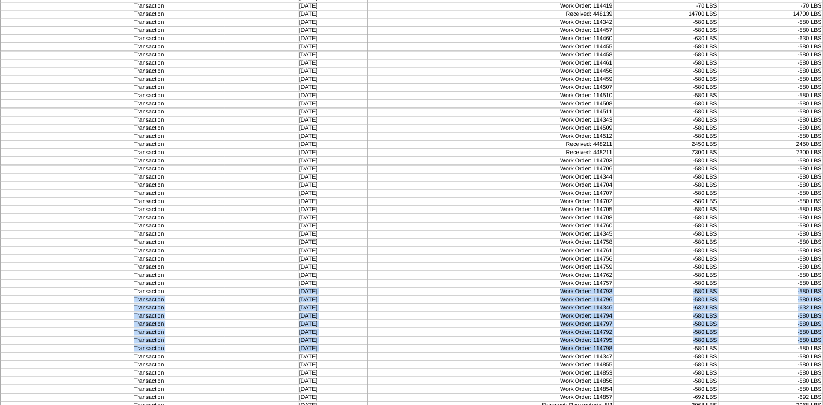
drag, startPoint x: 293, startPoint y: 273, endPoint x: 634, endPoint y: 329, distance: 345.5
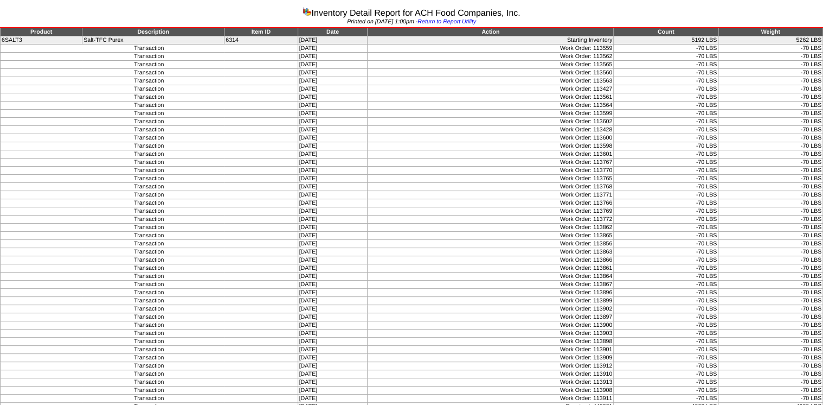
scroll to position [0, 0]
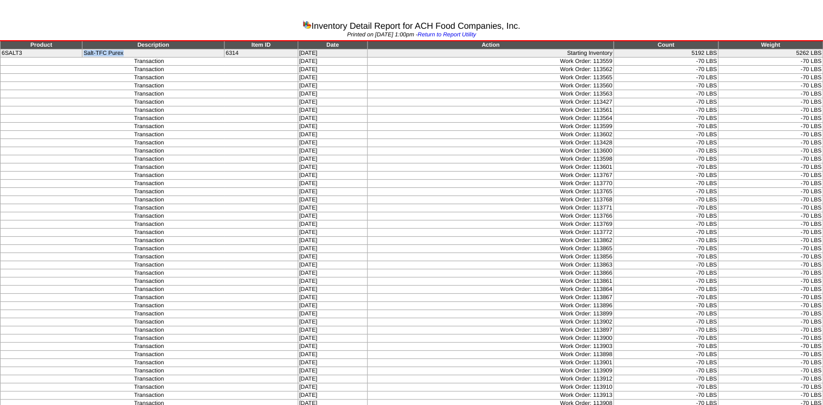
drag, startPoint x: 78, startPoint y: 49, endPoint x: 128, endPoint y: 54, distance: 50.1
click at [128, 54] on tr "6SALT3 Salt-TFC Purex 6314 07/01/25 Starting Inventory 5192 LBS 5262 LBS" at bounding box center [412, 53] width 823 height 8
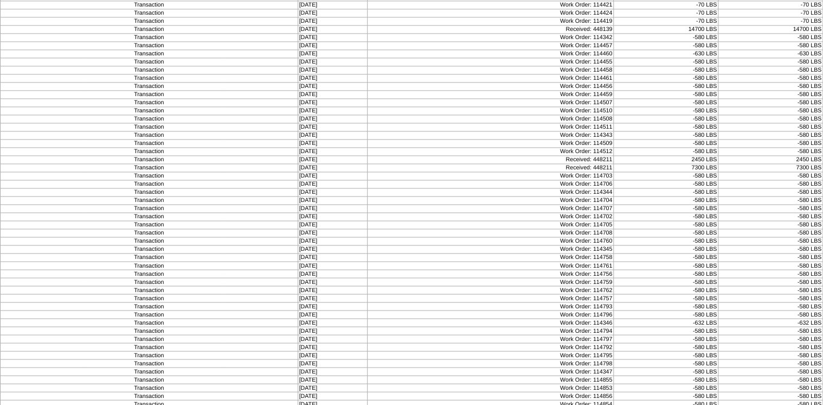
scroll to position [779, 0]
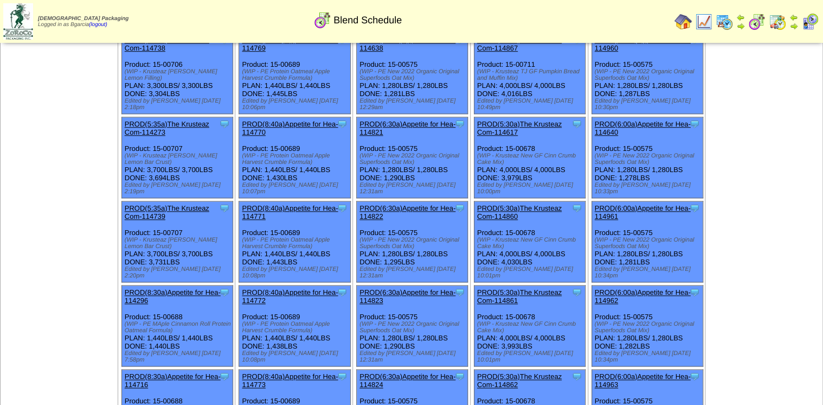
scroll to position [477, 0]
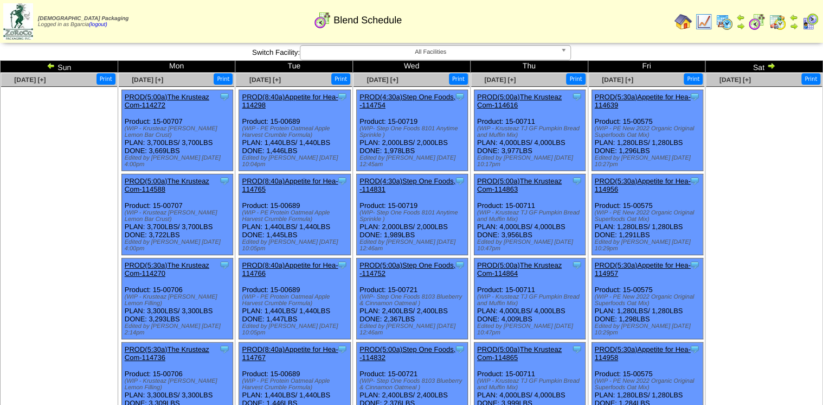
click at [49, 61] on img at bounding box center [51, 65] width 9 height 9
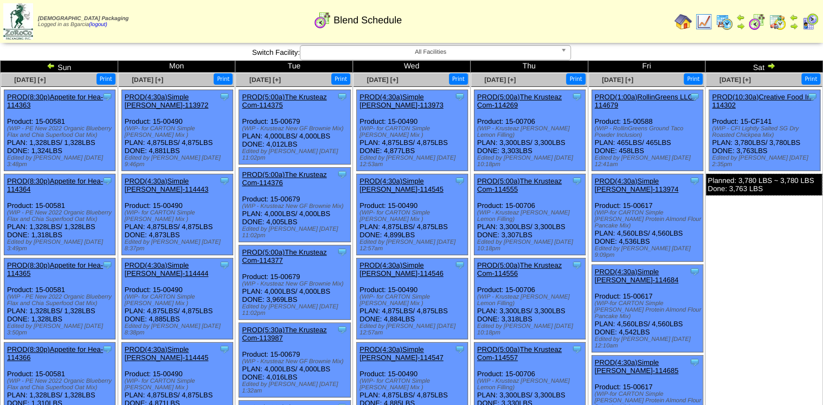
click at [774, 18] on img at bounding box center [777, 21] width 17 height 17
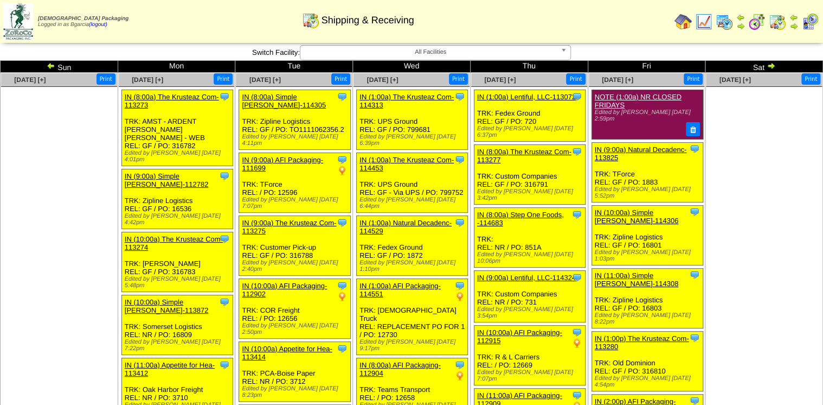
click at [52, 65] on img at bounding box center [51, 65] width 9 height 9
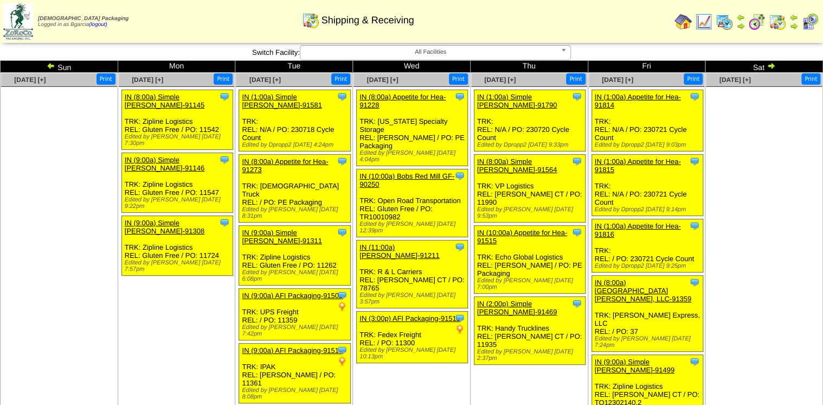
click at [768, 65] on img at bounding box center [771, 65] width 9 height 9
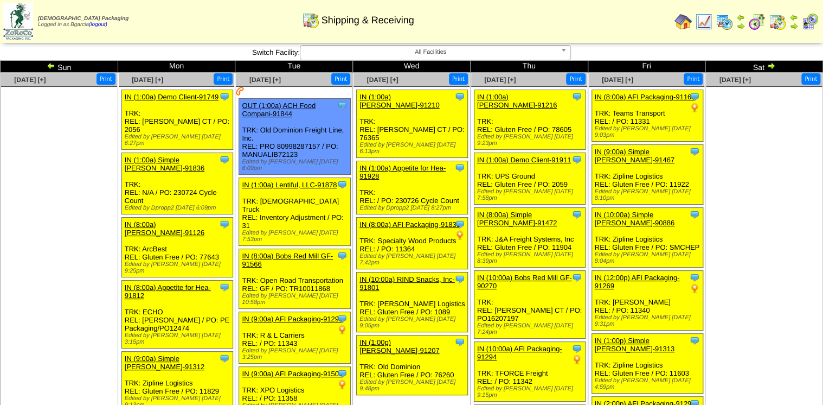
click at [763, 134] on ul at bounding box center [764, 168] width 116 height 163
click at [702, 28] on img at bounding box center [703, 21] width 17 height 17
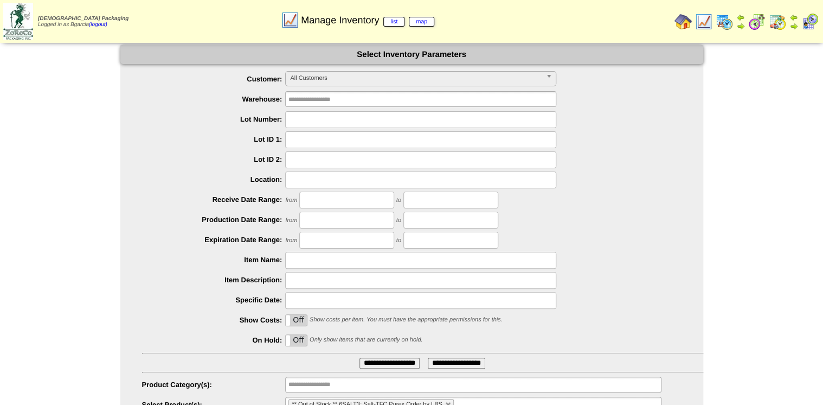
click at [304, 72] on span "All Customers" at bounding box center [416, 78] width 252 height 13
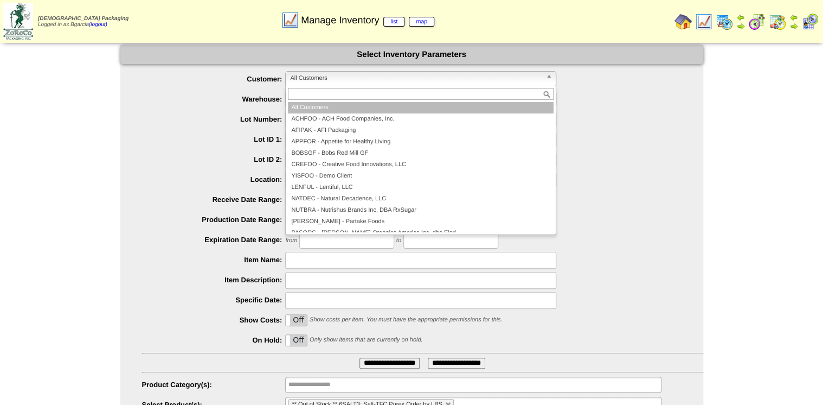
click at [309, 76] on span "All Customers" at bounding box center [416, 78] width 252 height 13
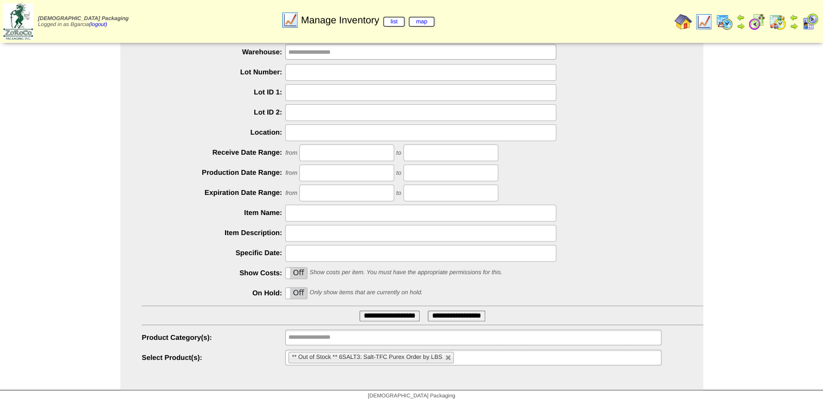
scroll to position [48, 0]
drag, startPoint x: 453, startPoint y: 349, endPoint x: 447, endPoint y: 352, distance: 7.3
click at [452, 349] on ul "** Out of Stock ** 6SALT3: Salt-TFC Purex Order by LBS" at bounding box center [473, 357] width 376 height 16
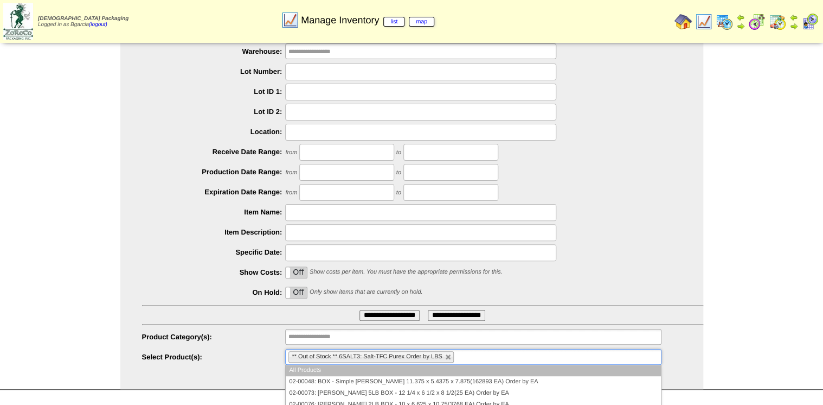
click at [447, 352] on li "** Out of Stock ** 6SALT3: Salt-TFC Purex Order by LBS" at bounding box center [370, 356] width 165 height 11
click at [447, 356] on link at bounding box center [448, 357] width 7 height 7
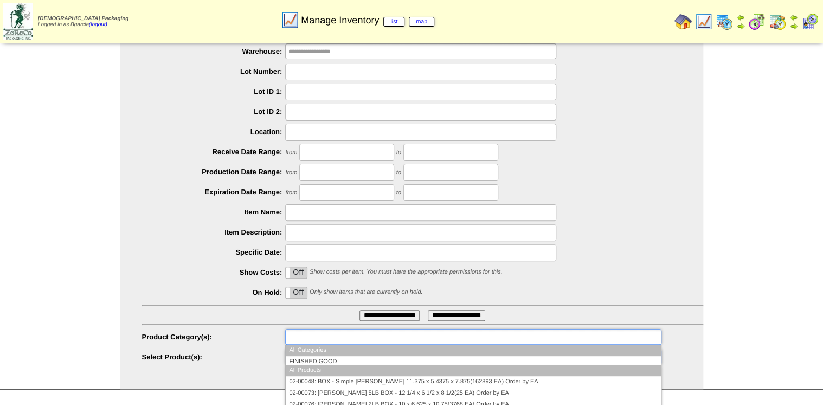
click at [371, 338] on ul at bounding box center [473, 337] width 376 height 16
type input "**********"
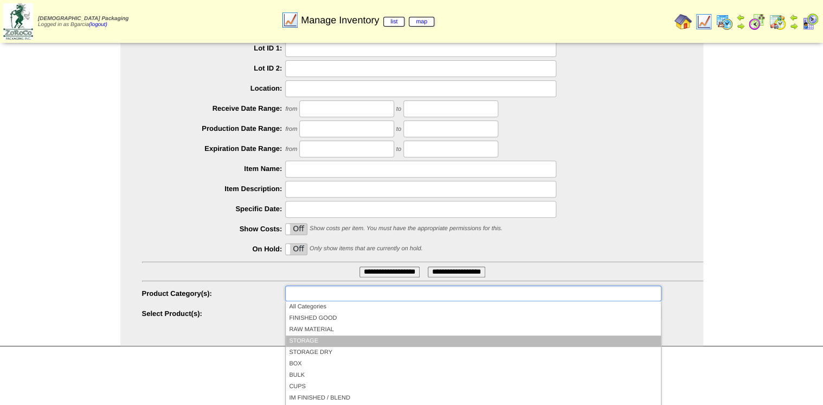
scroll to position [87, 0]
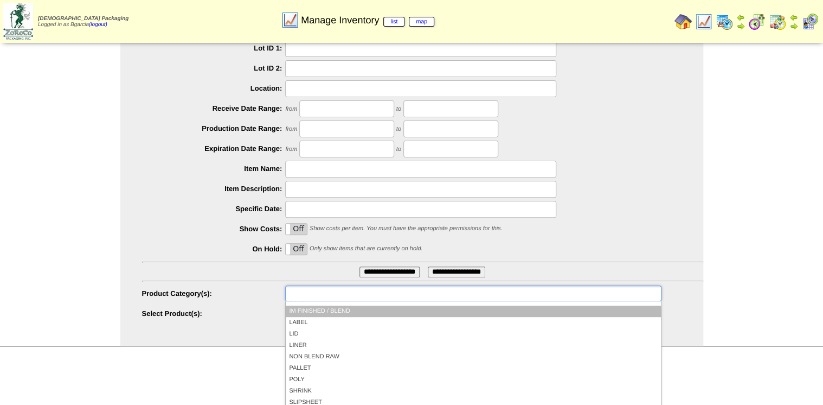
click at [323, 309] on li "IM FINISHED / BLEND" at bounding box center [473, 310] width 375 height 11
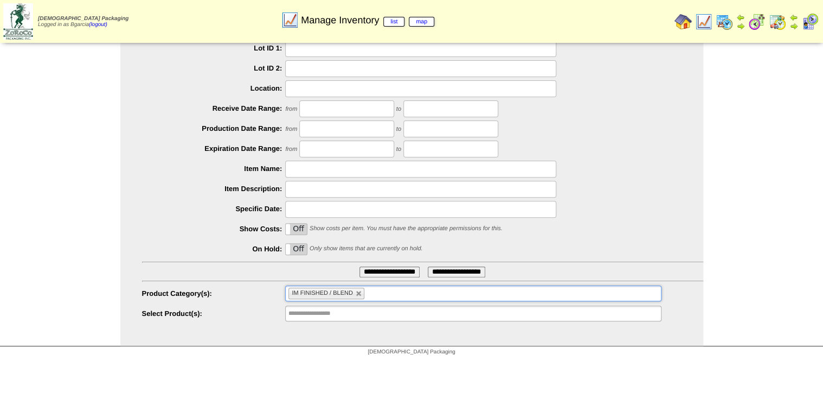
click at [327, 321] on div "**********" at bounding box center [422, 313] width 561 height 17
click at [330, 305] on ul "**********" at bounding box center [411, 151] width 583 height 342
click at [331, 312] on input "text" at bounding box center [322, 313] width 69 height 14
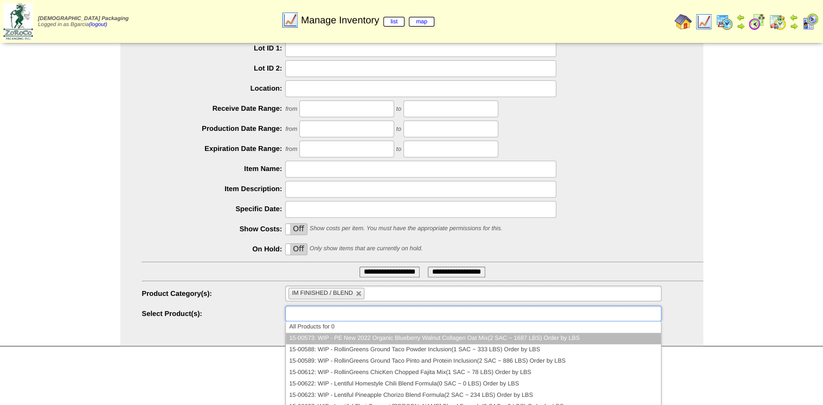
paste input "******"
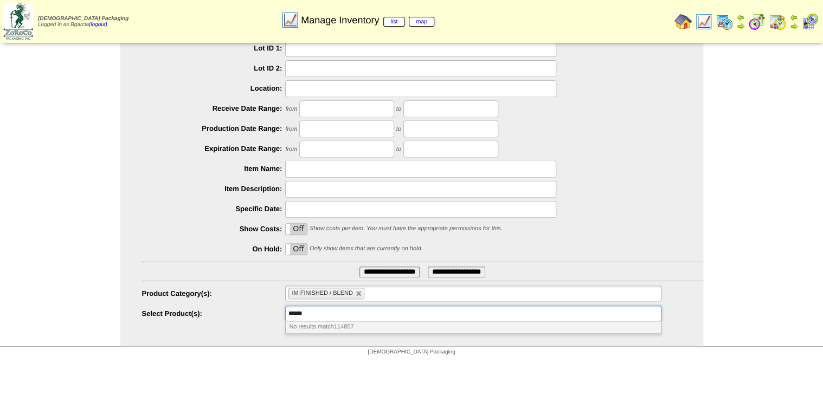
drag, startPoint x: 315, startPoint y: 317, endPoint x: 260, endPoint y: 315, distance: 54.2
click at [261, 315] on li "**********" at bounding box center [422, 313] width 561 height 17
type input "**********"
click at [299, 170] on input "text" at bounding box center [420, 169] width 271 height 17
paste input "******"
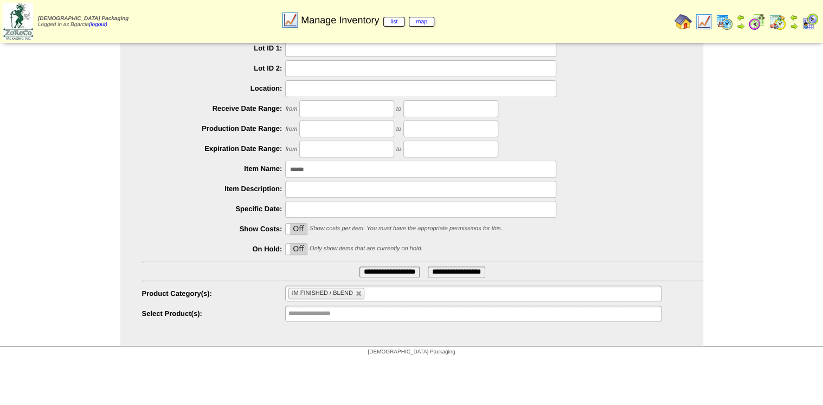
type input "******"
click at [360, 266] on input "**********" at bounding box center [390, 271] width 60 height 11
click at [389, 270] on input "**********" at bounding box center [390, 271] width 60 height 11
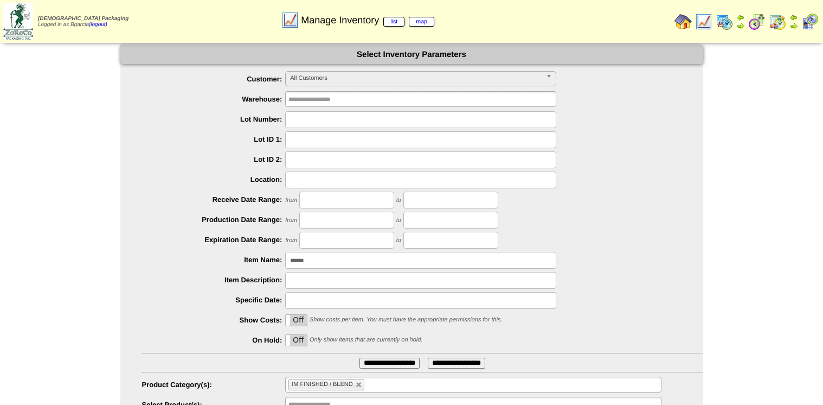
scroll to position [48, 0]
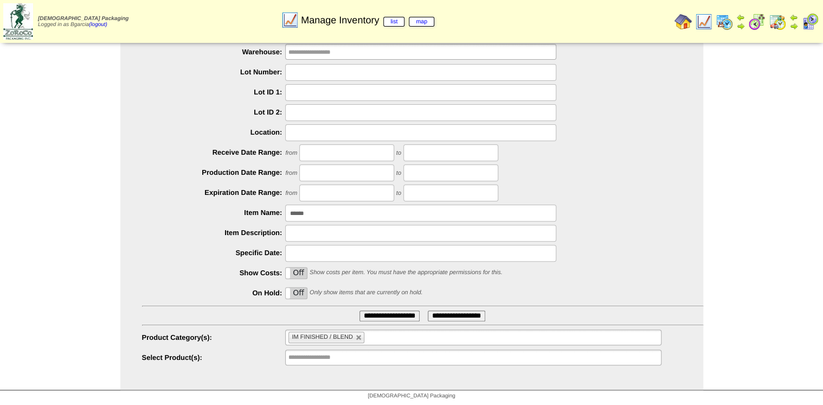
click at [760, 17] on img at bounding box center [756, 21] width 17 height 17
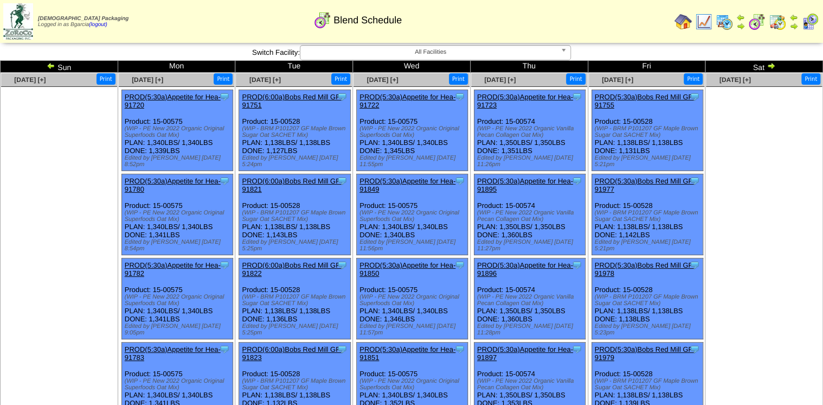
click at [50, 63] on img at bounding box center [51, 65] width 9 height 9
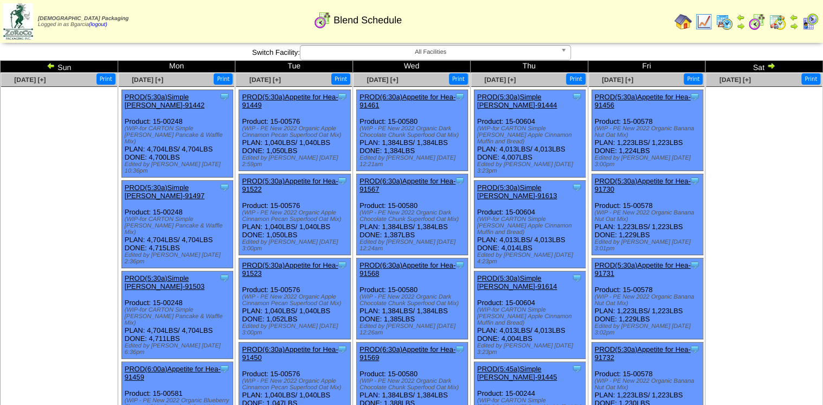
click at [771, 64] on img at bounding box center [771, 65] width 9 height 9
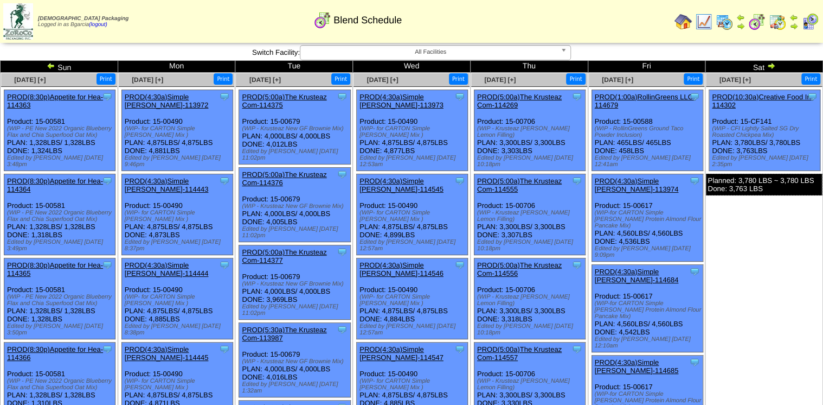
click at [769, 65] on img at bounding box center [771, 65] width 9 height 9
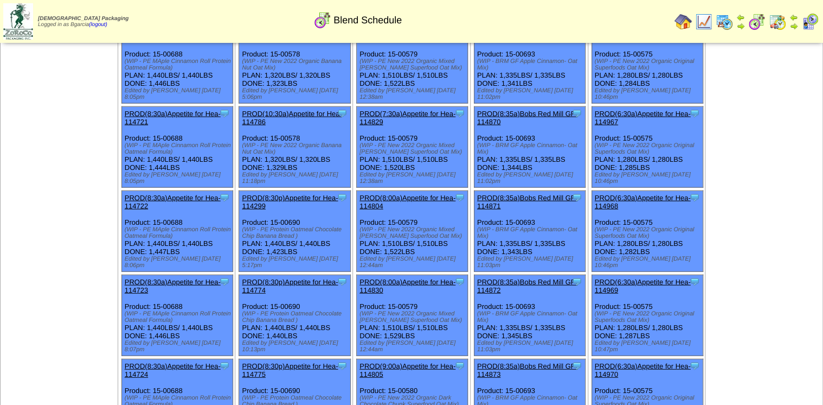
scroll to position [1290, 0]
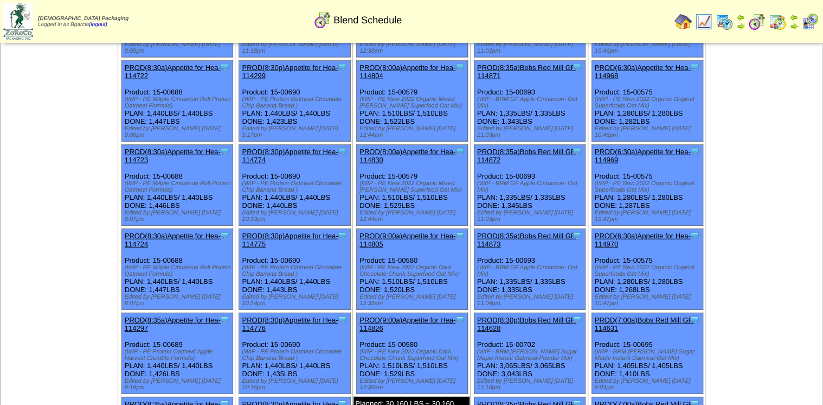
click at [704, 23] on img at bounding box center [703, 21] width 17 height 17
